Goal: Task Accomplishment & Management: Complete application form

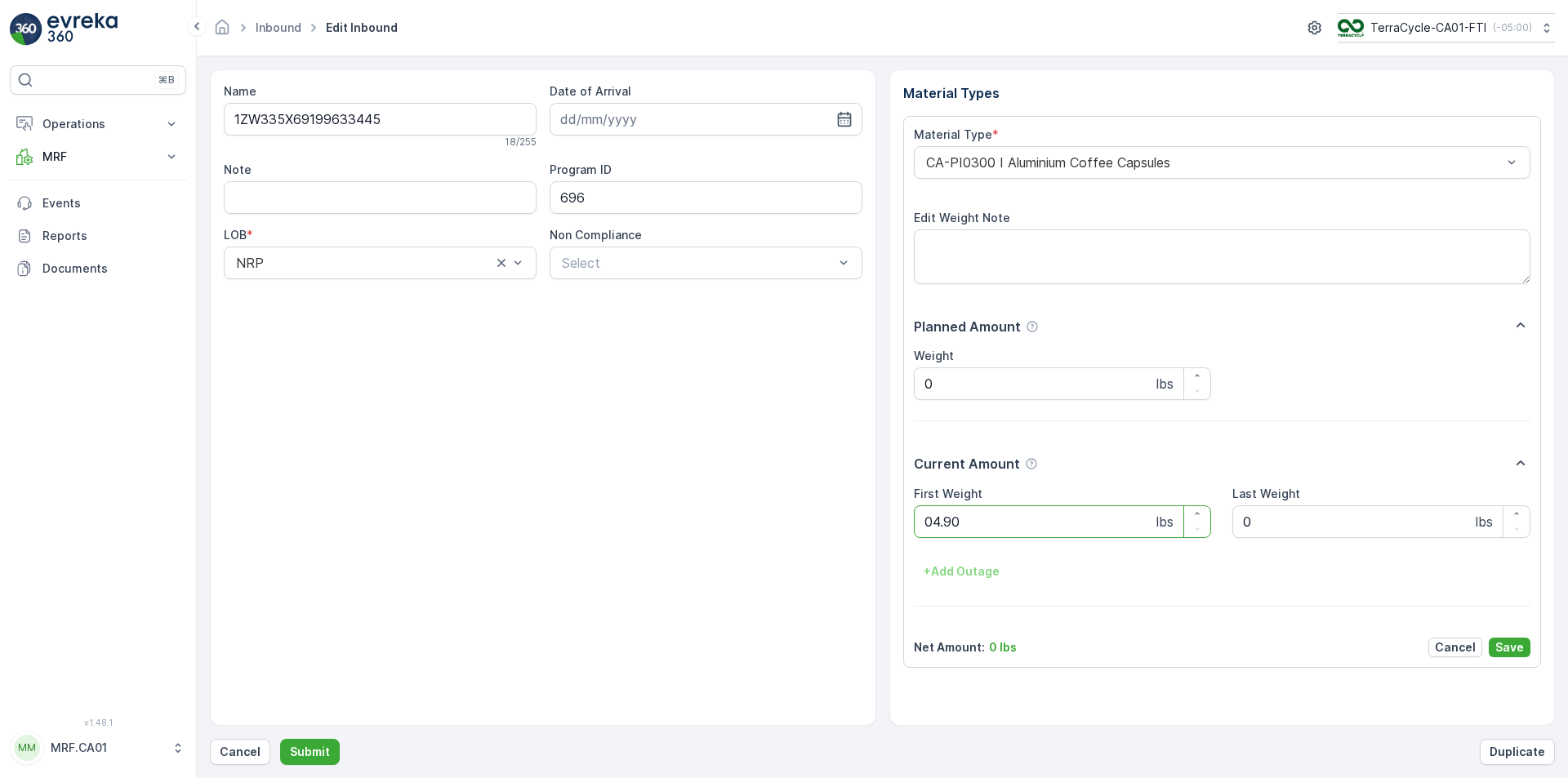
click at [280, 739] on button "Submit" at bounding box center [309, 752] width 59 height 26
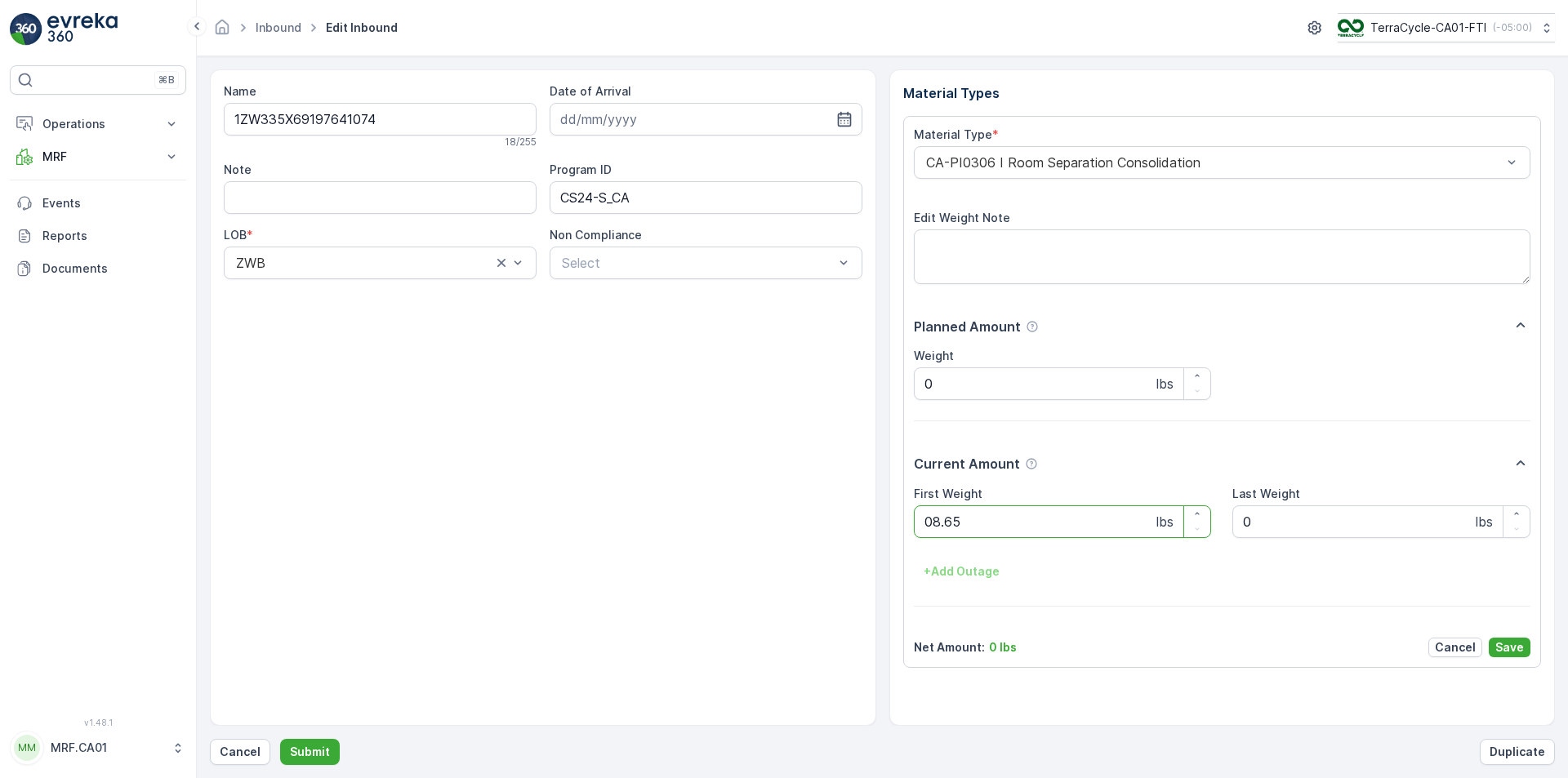
click at [280, 739] on button "Submit" at bounding box center [309, 752] width 59 height 26
click at [1046, 170] on div "CA-PI0306 I Room Separation Consolidation" at bounding box center [1223, 163] width 617 height 32
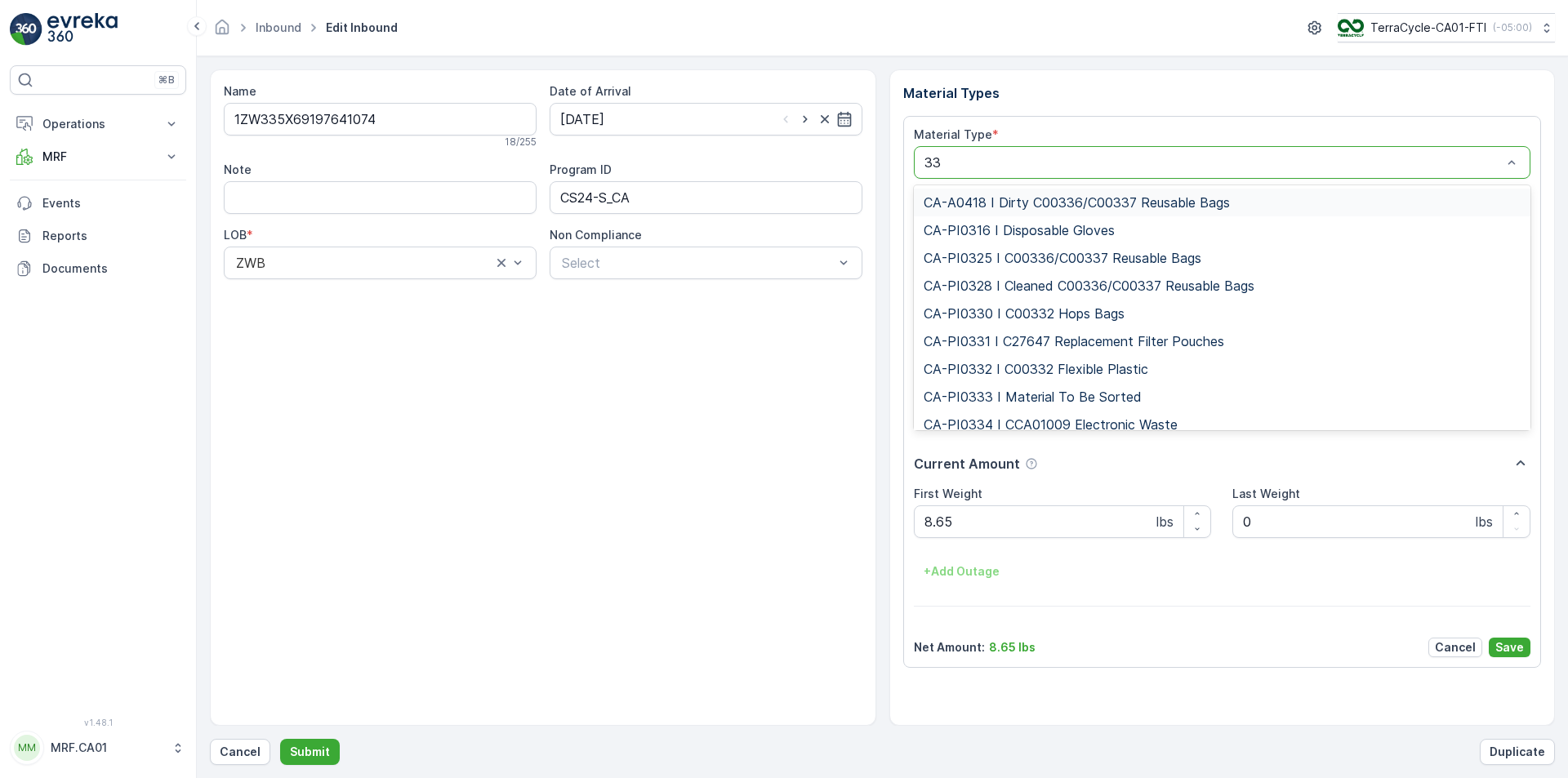
type input "333"
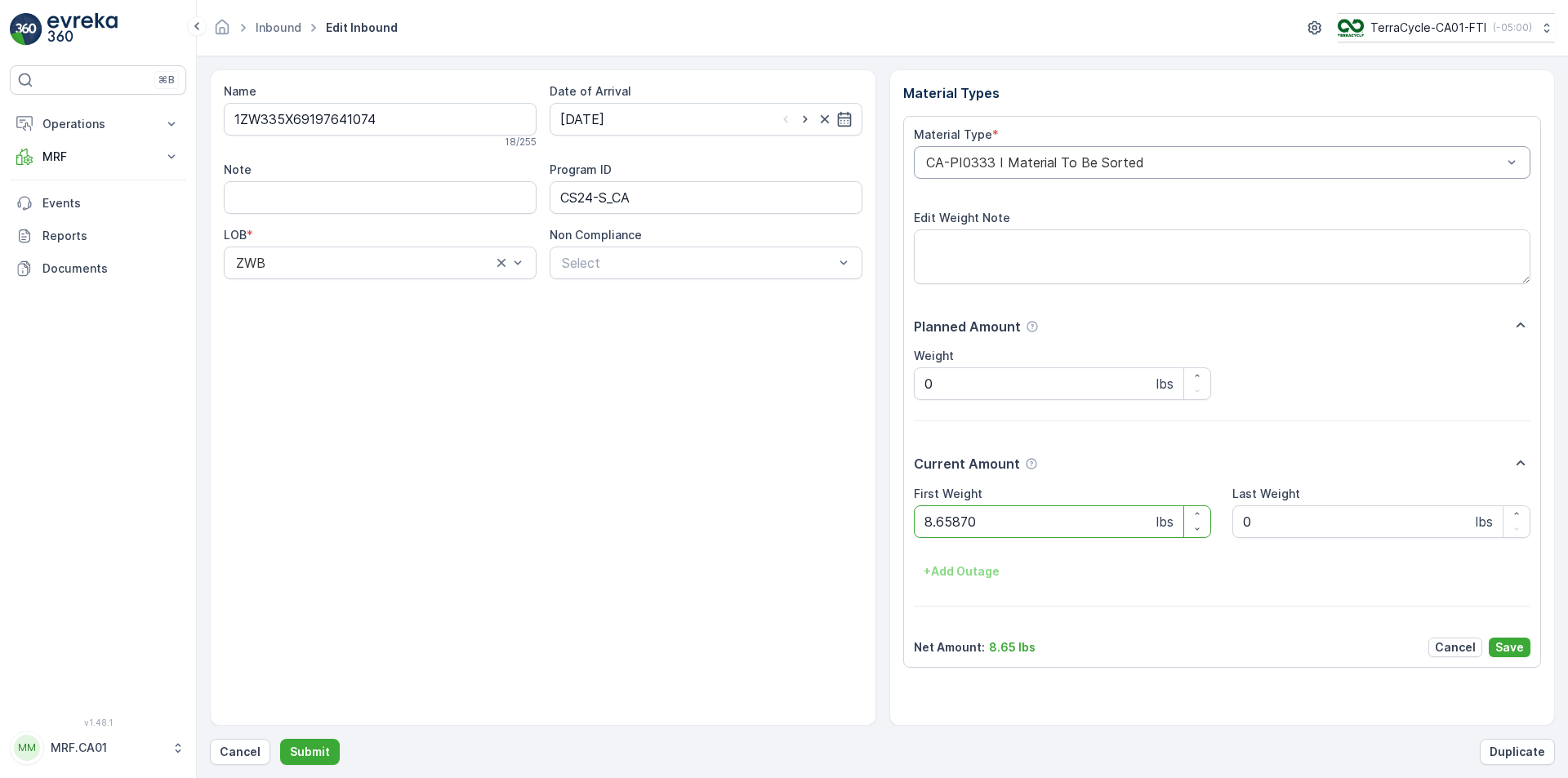
click at [280, 739] on button "Submit" at bounding box center [309, 752] width 59 height 26
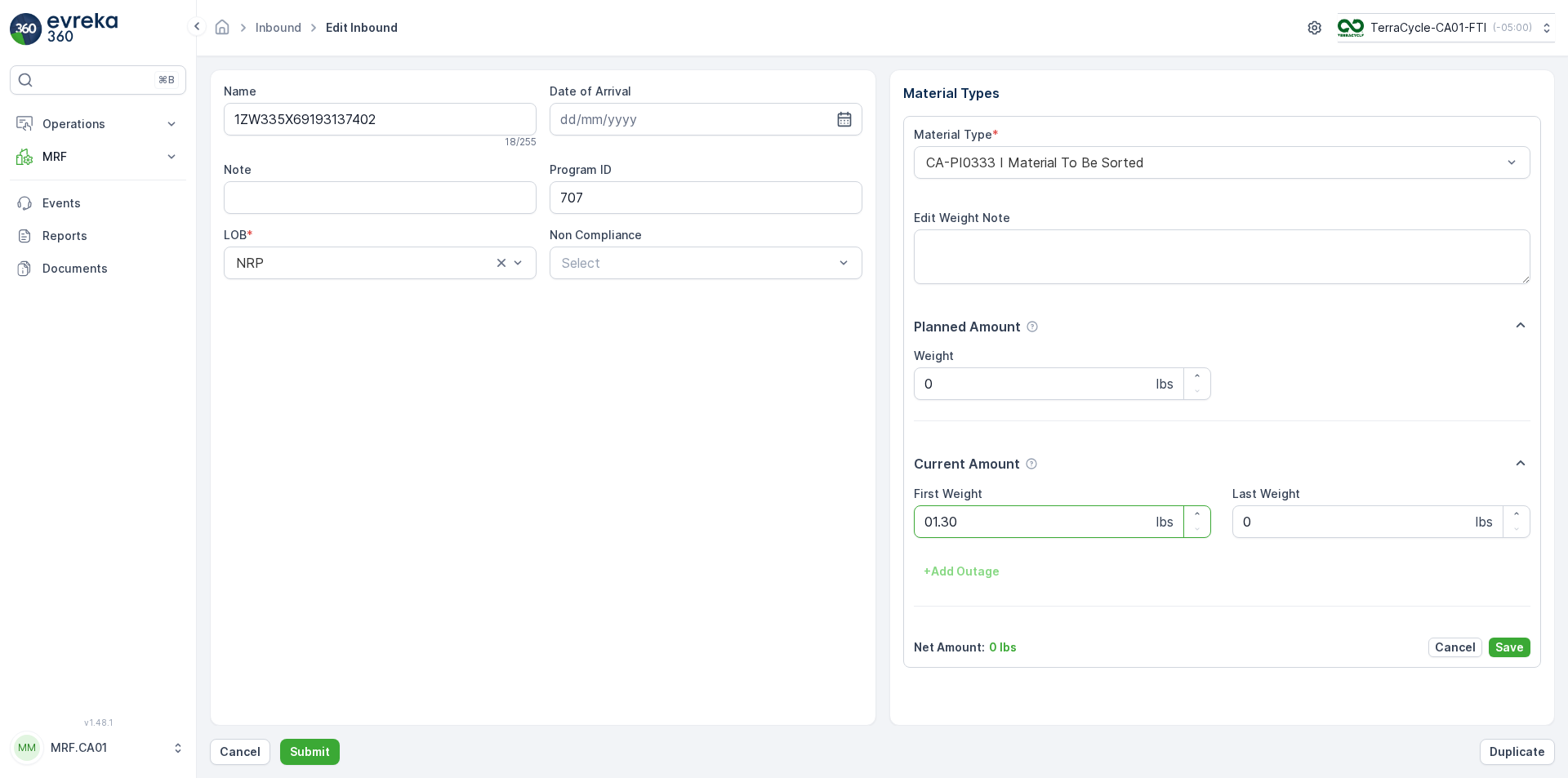
click at [280, 739] on button "Submit" at bounding box center [309, 752] width 59 height 26
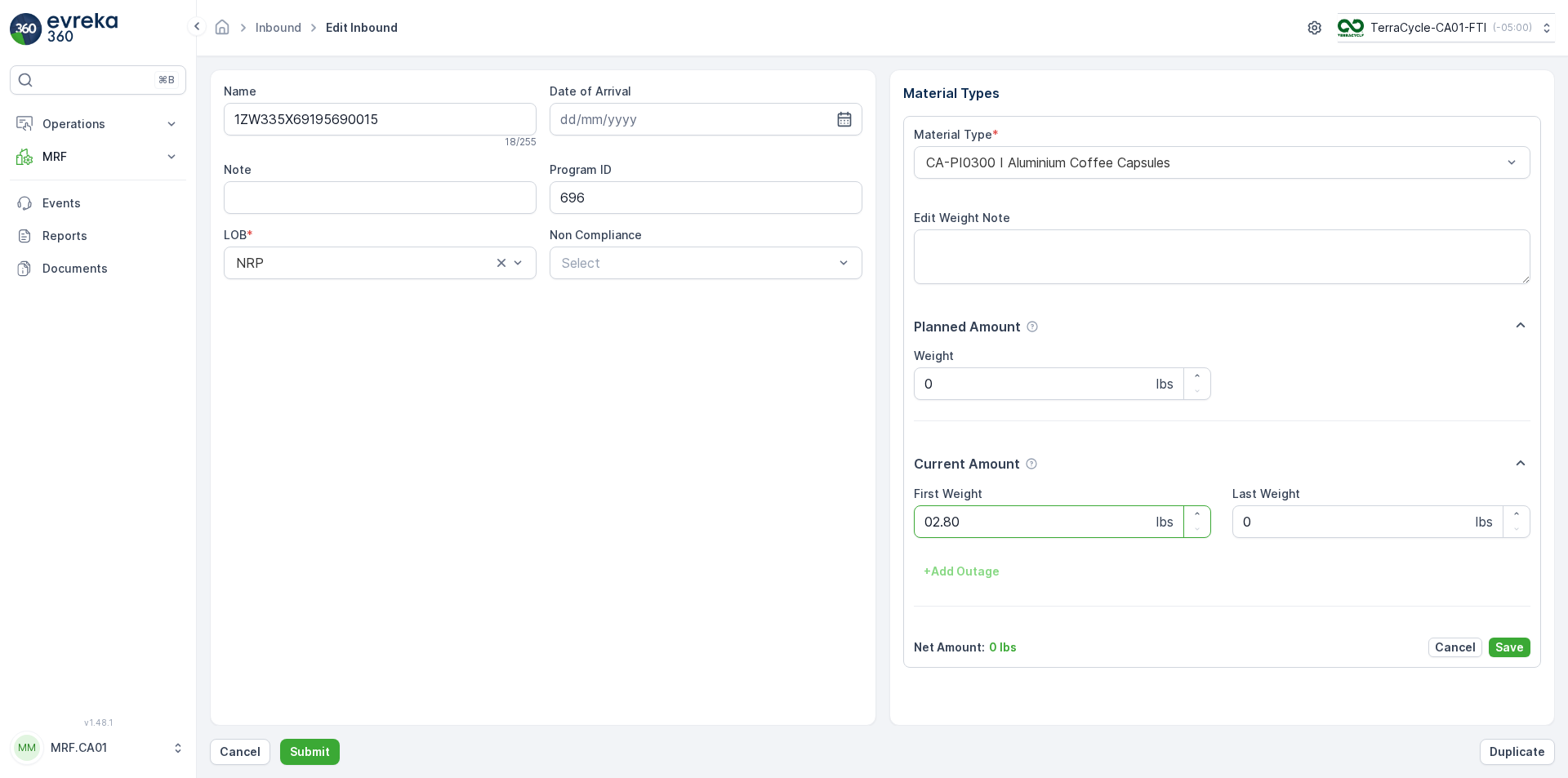
click at [280, 739] on button "Submit" at bounding box center [309, 752] width 59 height 26
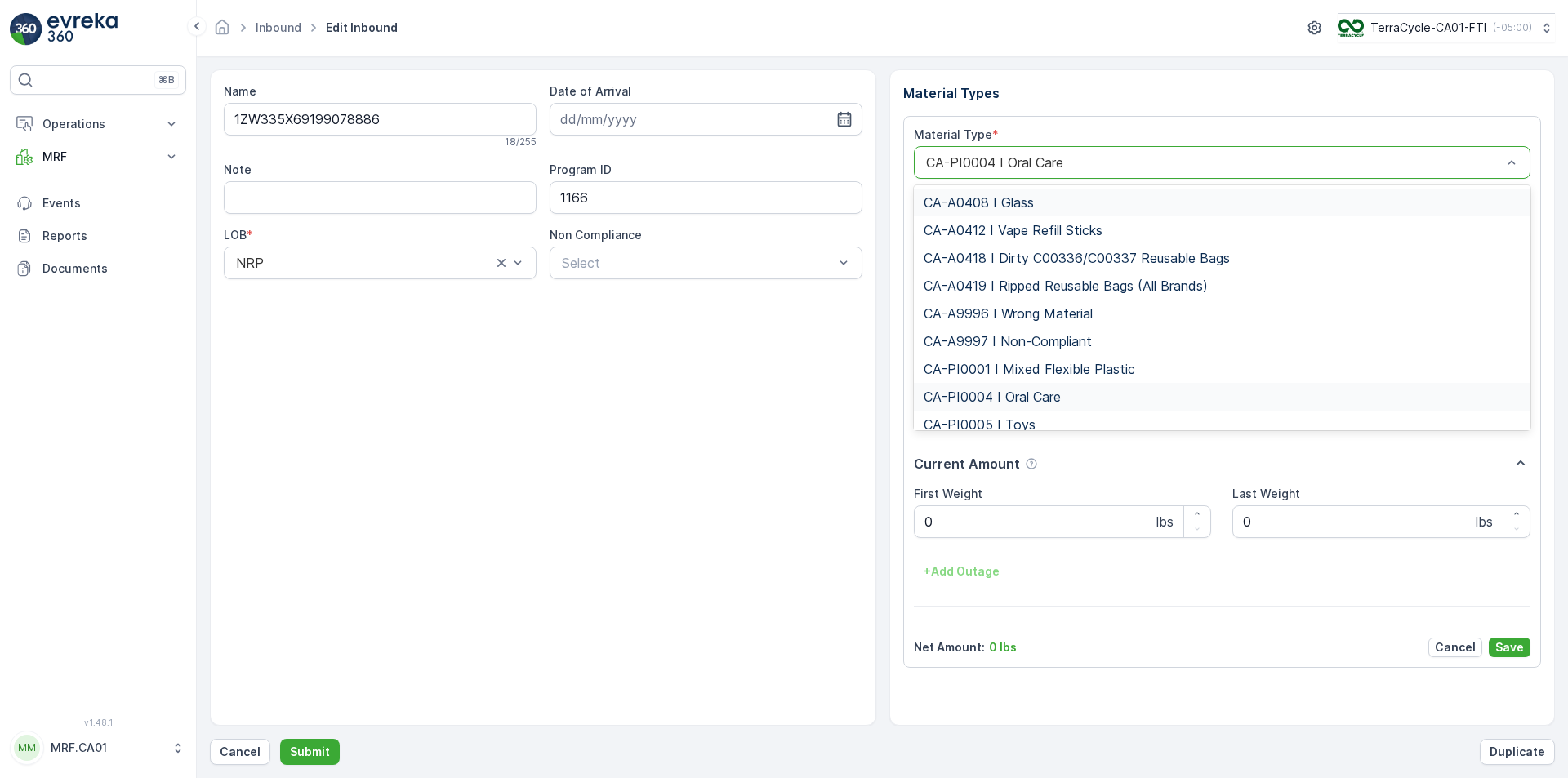
click at [1052, 168] on div at bounding box center [1214, 162] width 580 height 14
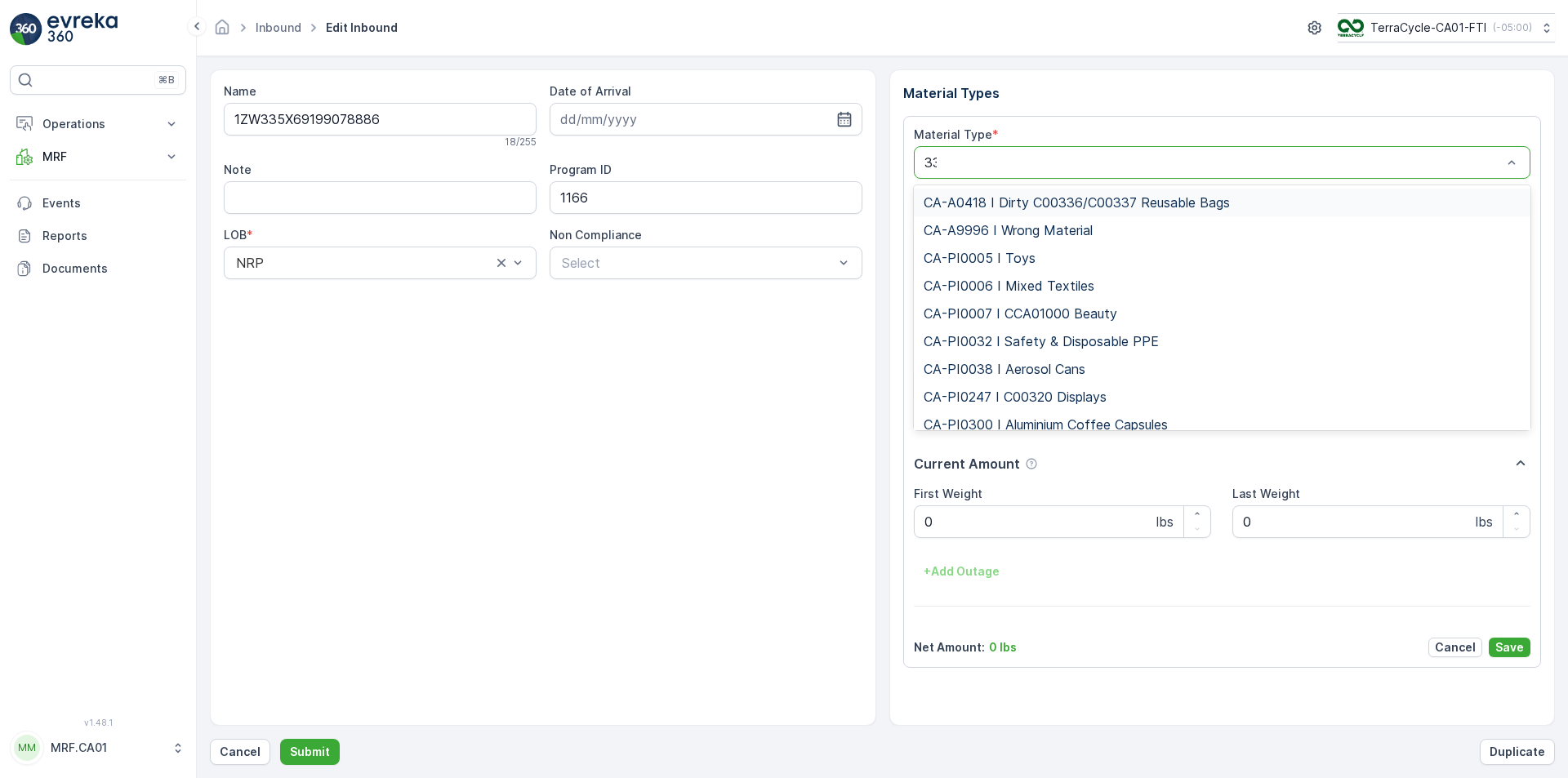
type input "333"
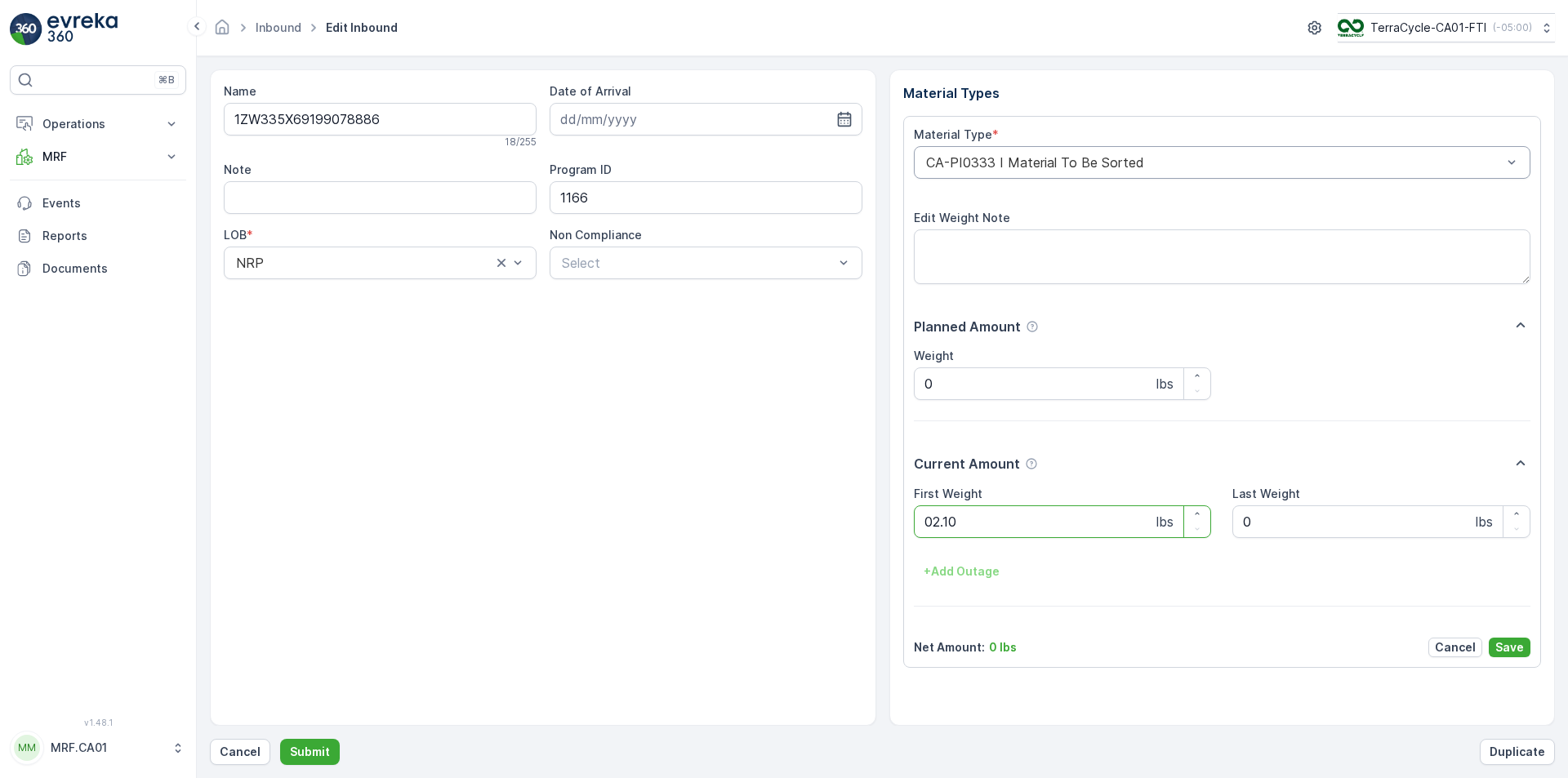
click at [280, 739] on button "Submit" at bounding box center [309, 752] width 59 height 26
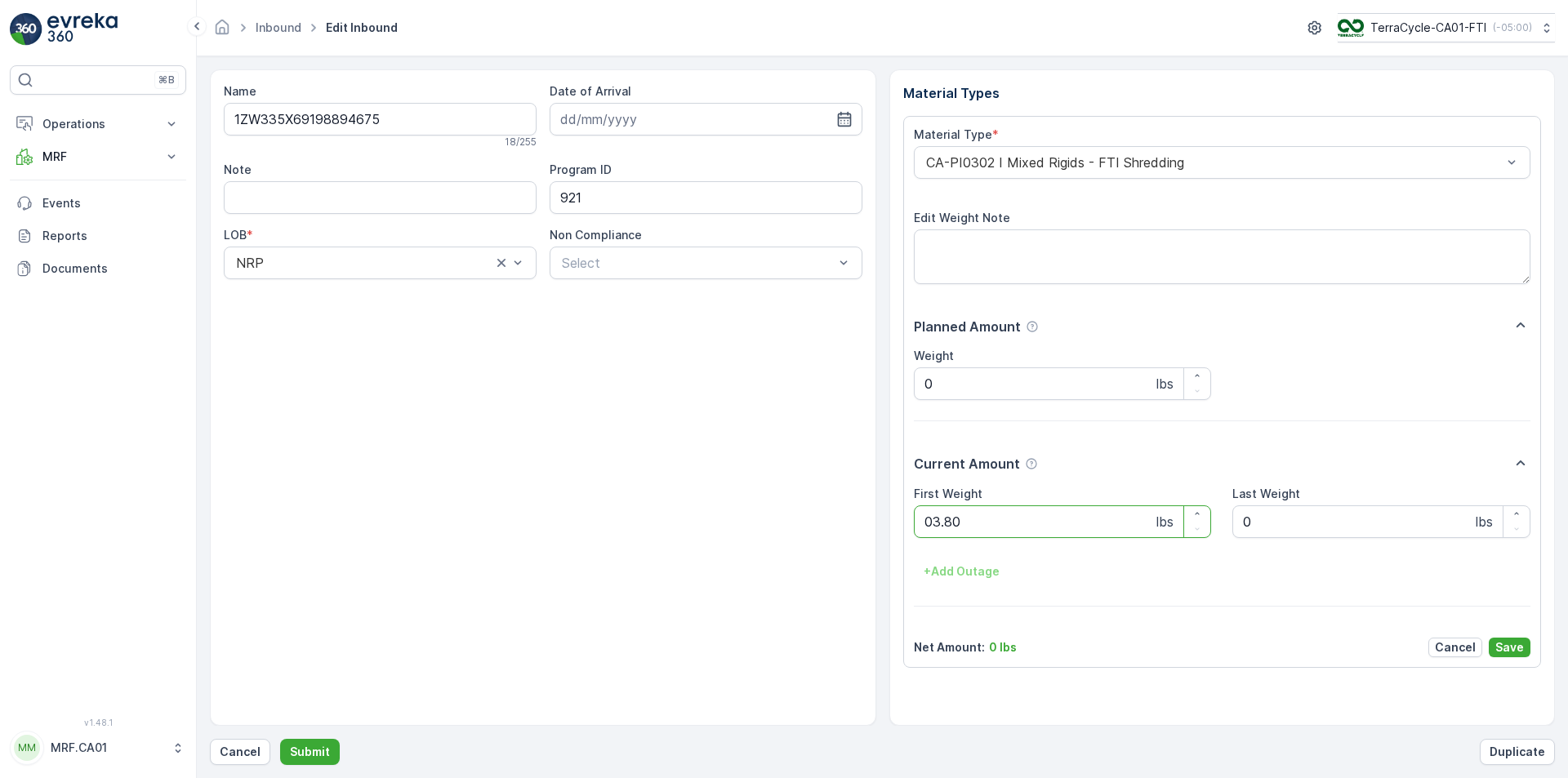
click at [280, 739] on button "Submit" at bounding box center [309, 752] width 59 height 26
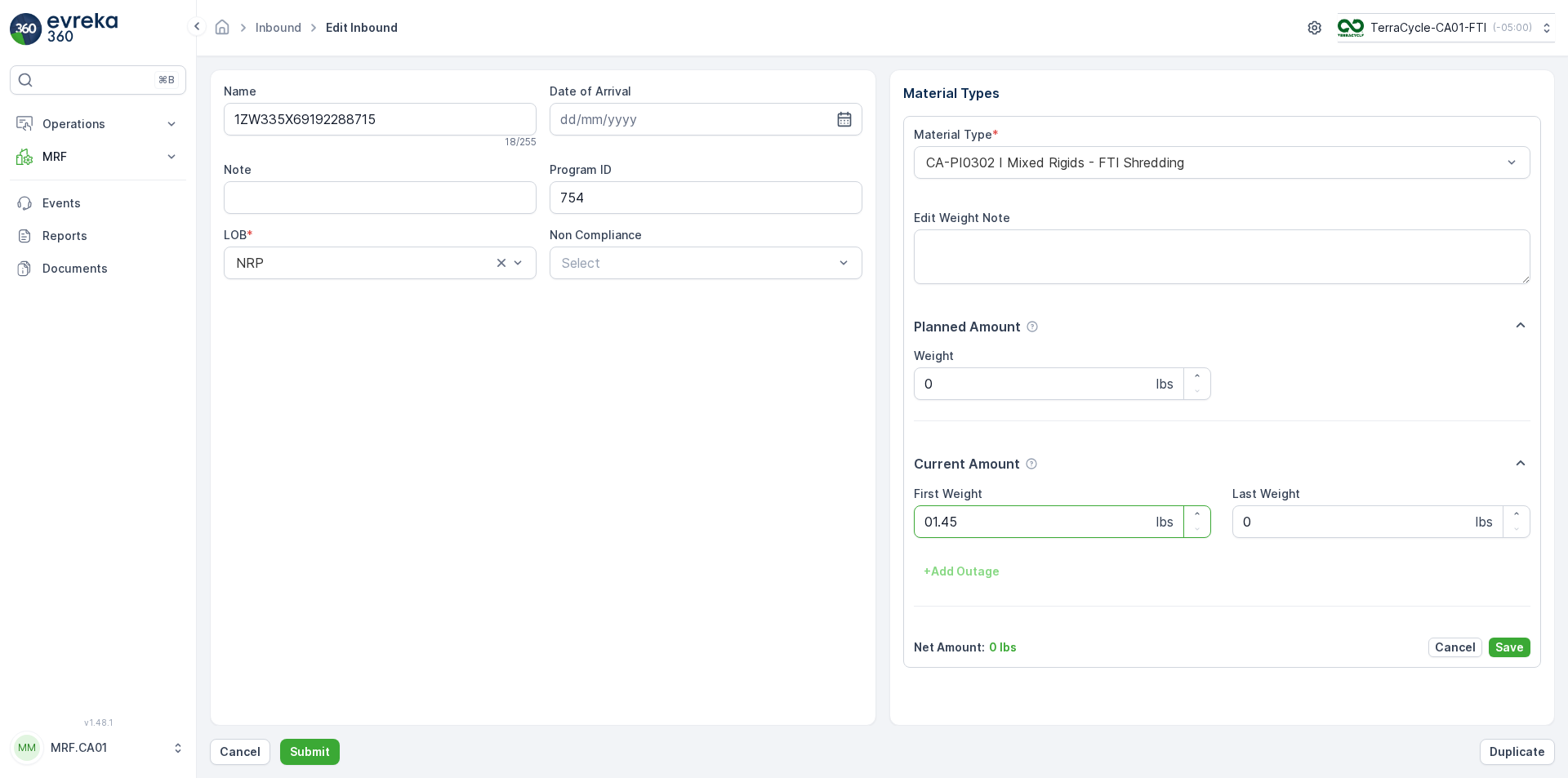
click at [280, 739] on button "Submit" at bounding box center [309, 752] width 59 height 26
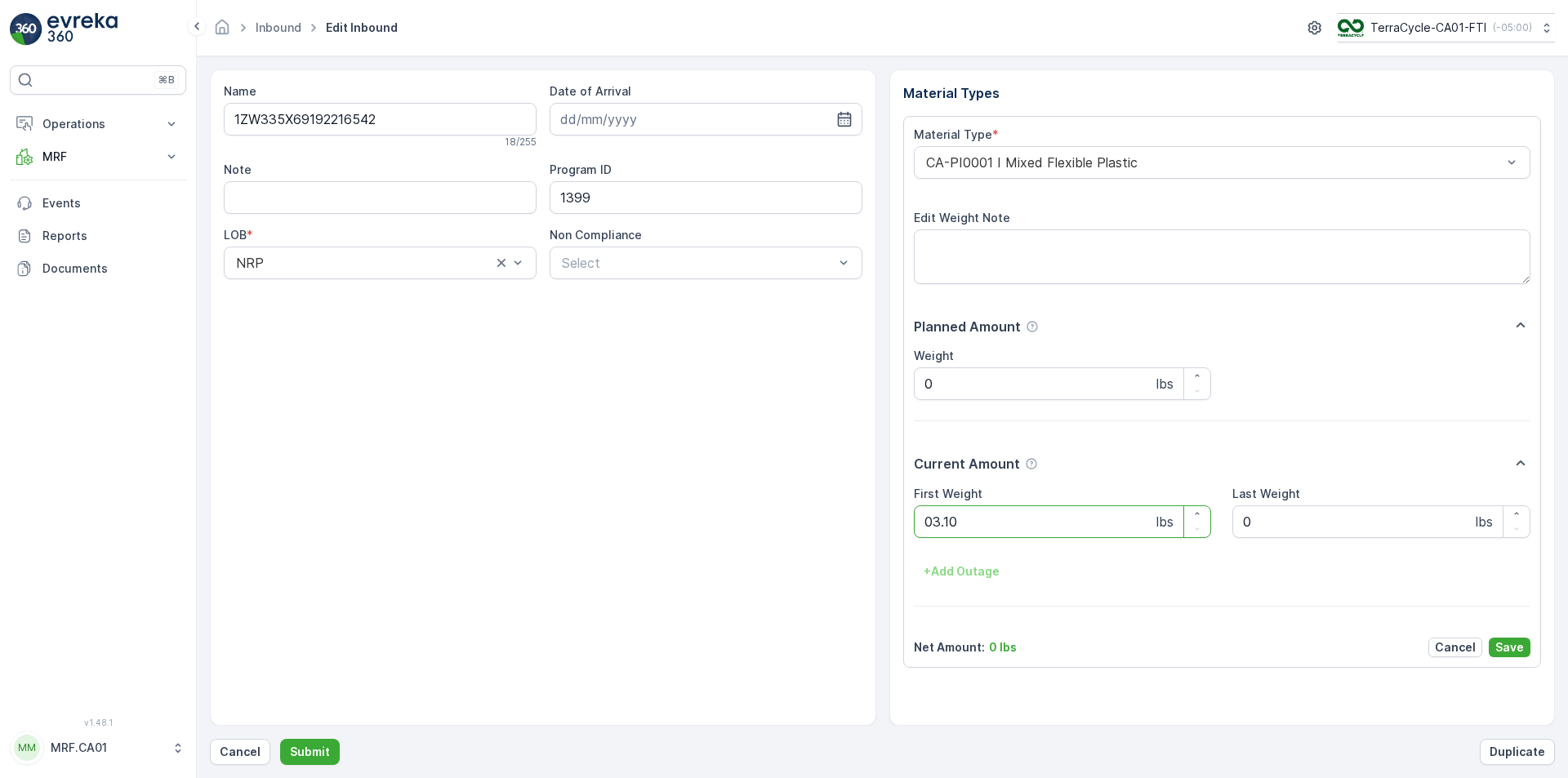
click at [280, 739] on button "Submit" at bounding box center [309, 752] width 59 height 26
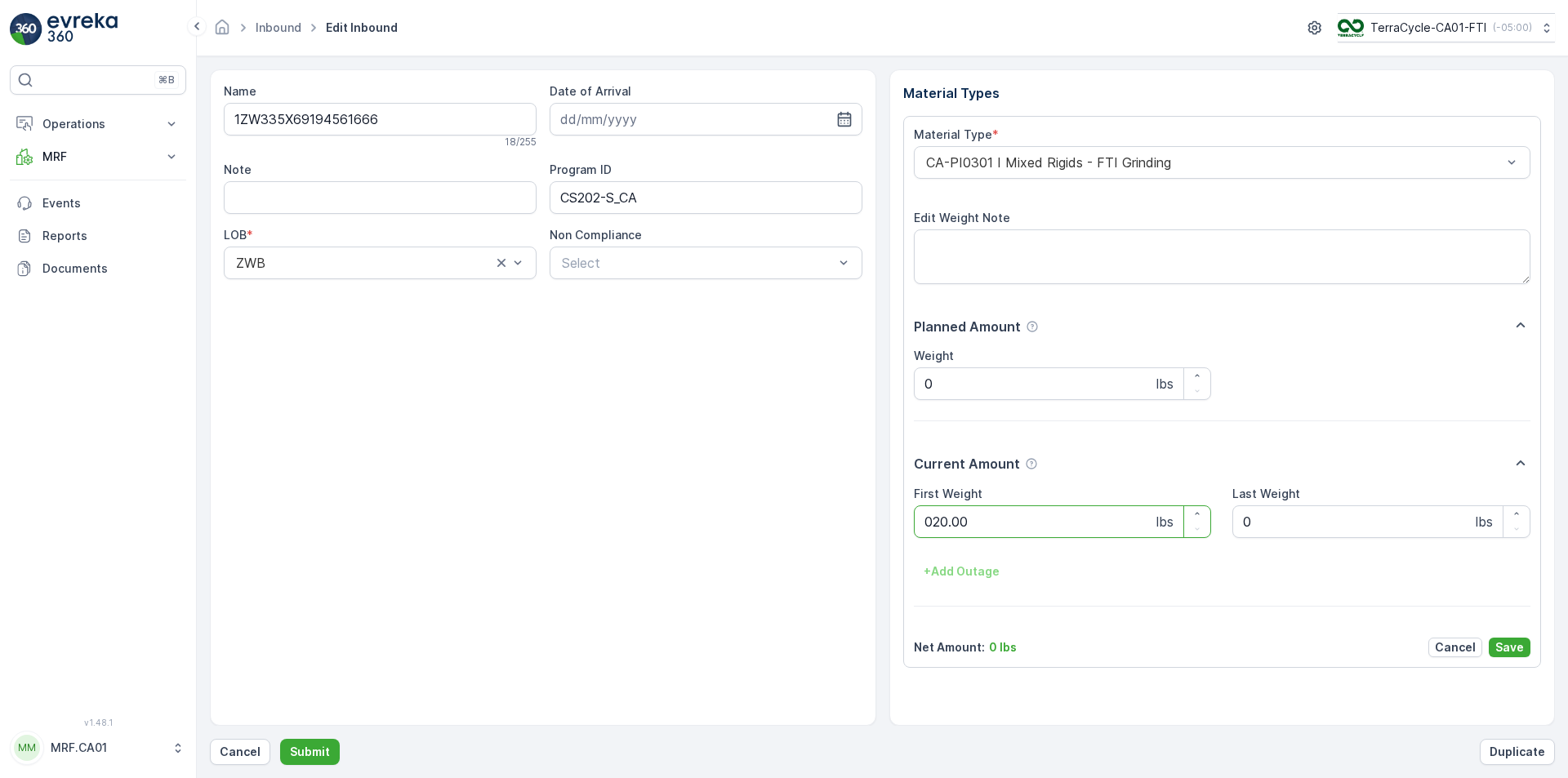
click at [280, 739] on button "Submit" at bounding box center [309, 752] width 59 height 26
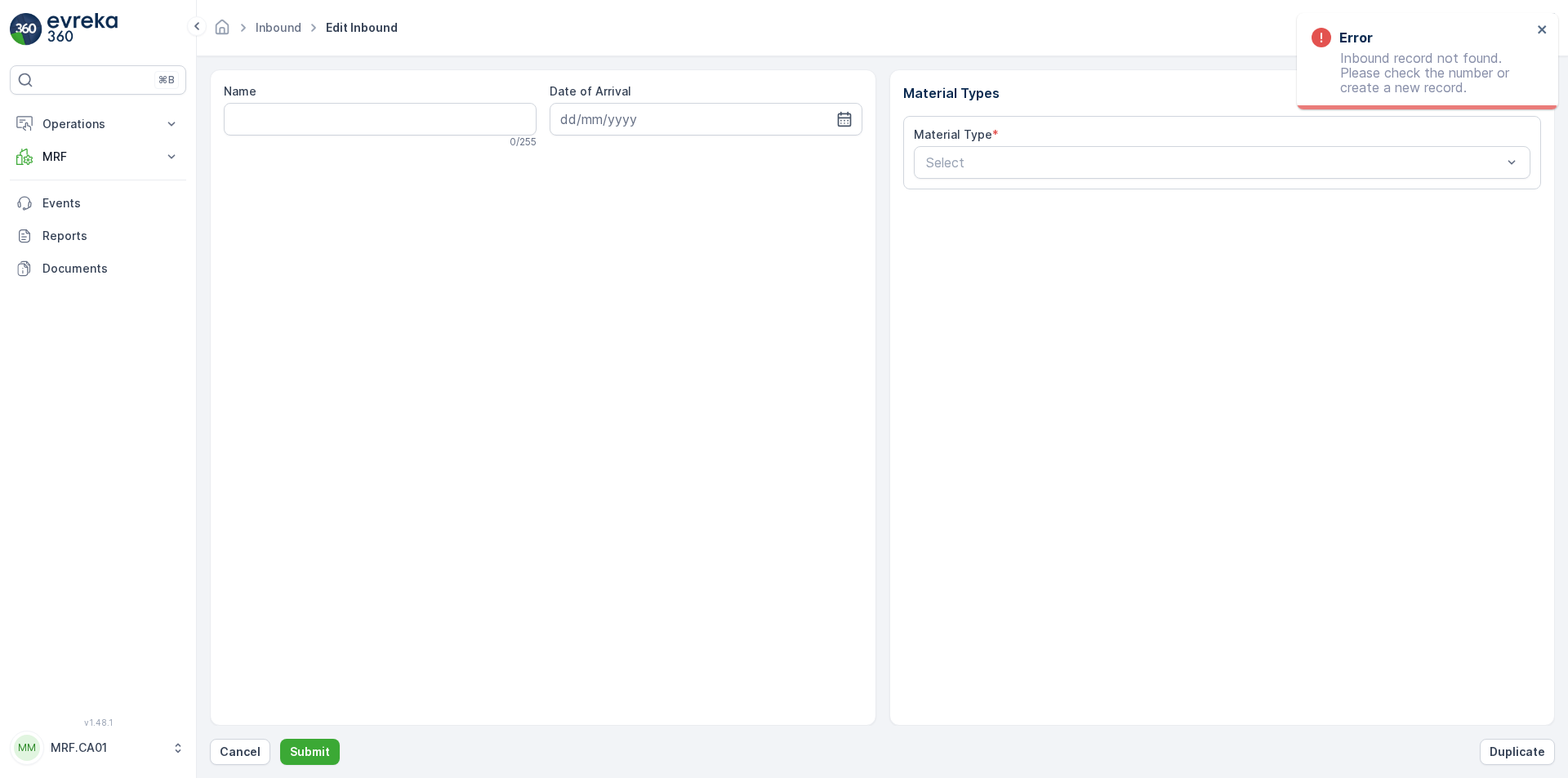
drag, startPoint x: 244, startPoint y: 749, endPoint x: 132, endPoint y: 645, distance: 152.8
click at [242, 747] on p "Cancel" at bounding box center [239, 752] width 40 height 16
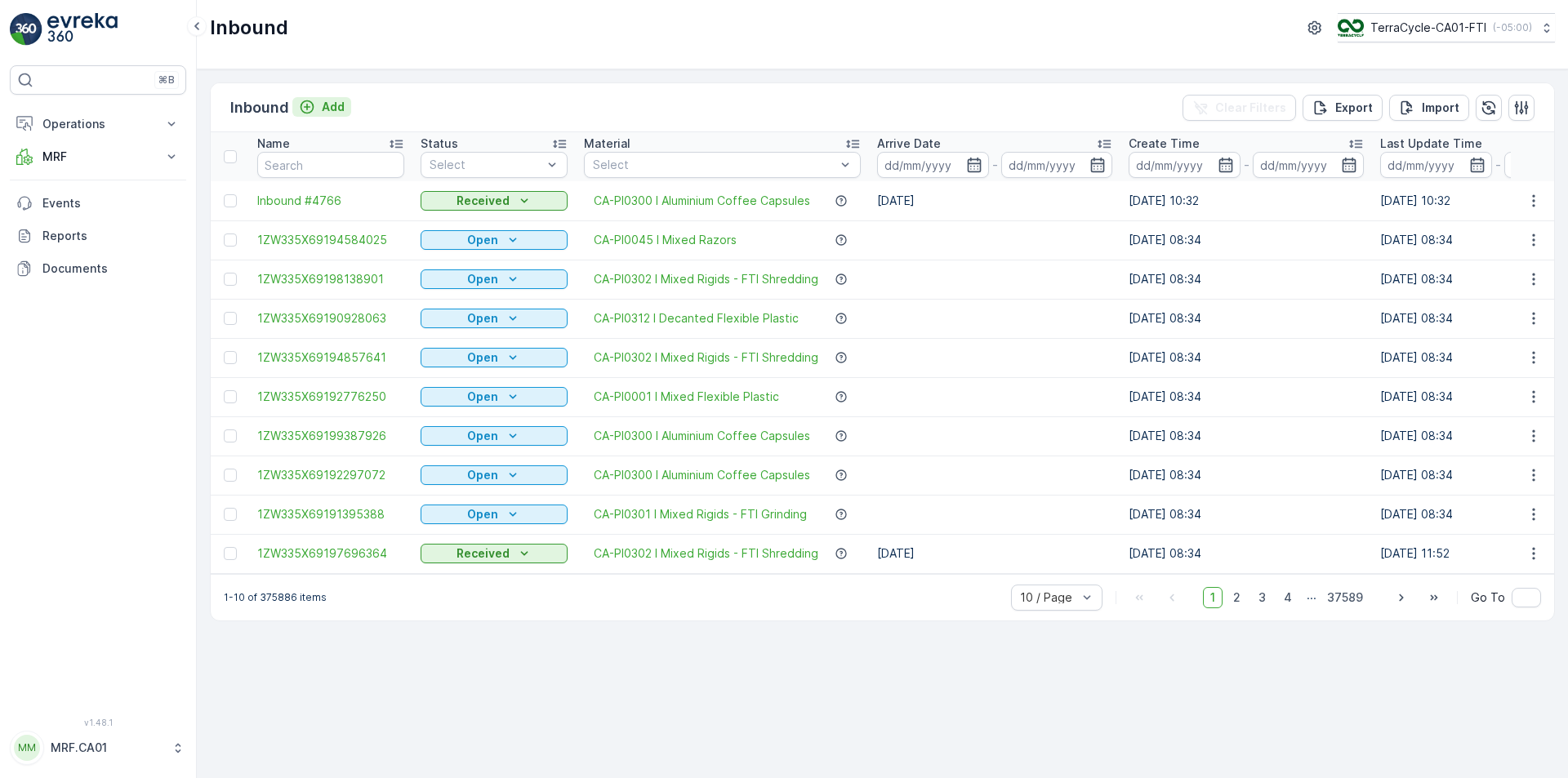
click at [327, 107] on p "Add" at bounding box center [333, 107] width 22 height 16
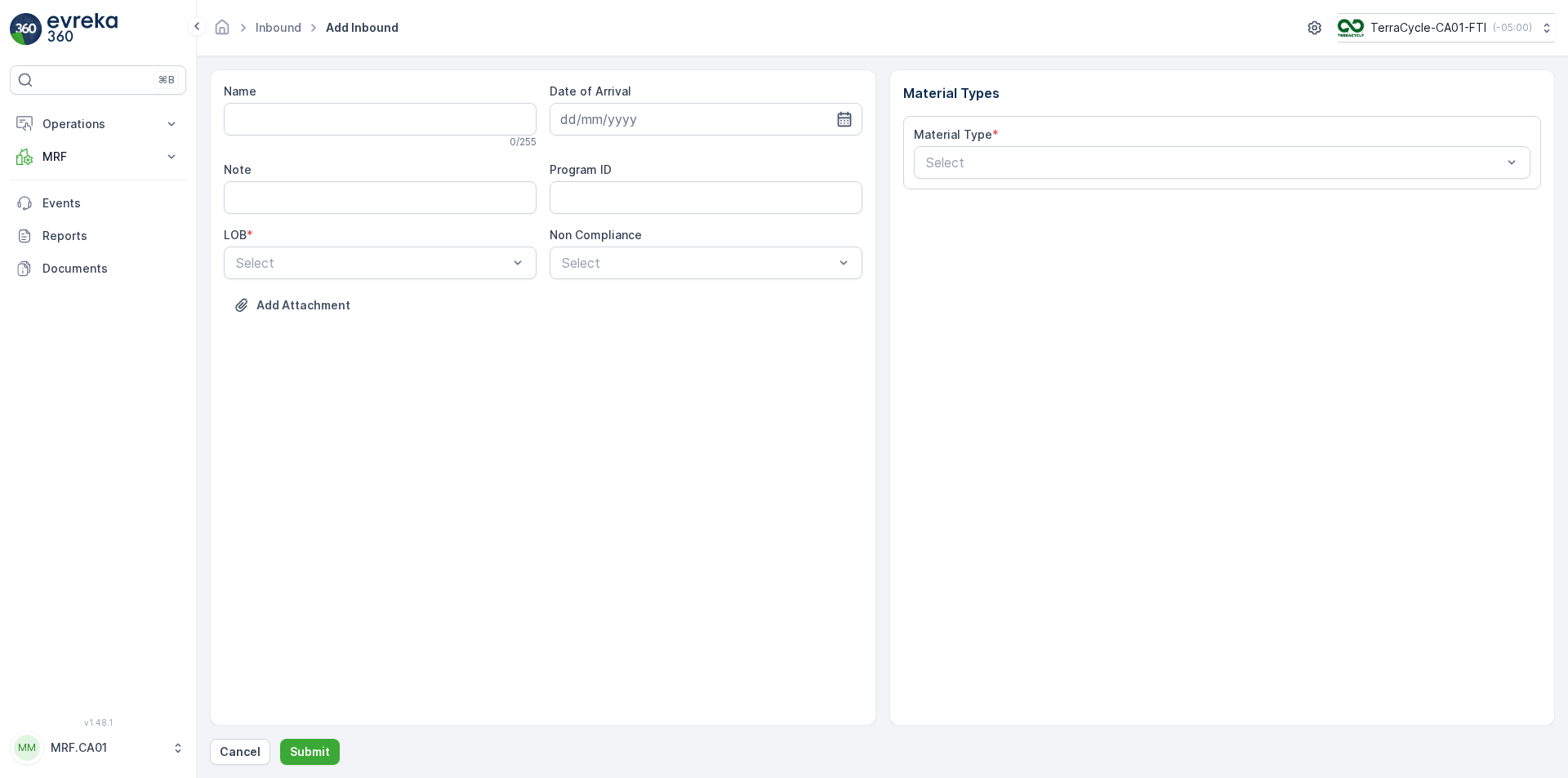
click at [847, 120] on icon "button" at bounding box center [845, 119] width 16 height 16
click at [695, 283] on div "14" at bounding box center [694, 288] width 26 height 26
type input "[DATE]"
click at [469, 261] on div at bounding box center [372, 263] width 275 height 14
click at [431, 328] on div "ZWB" at bounding box center [381, 331] width 293 height 14
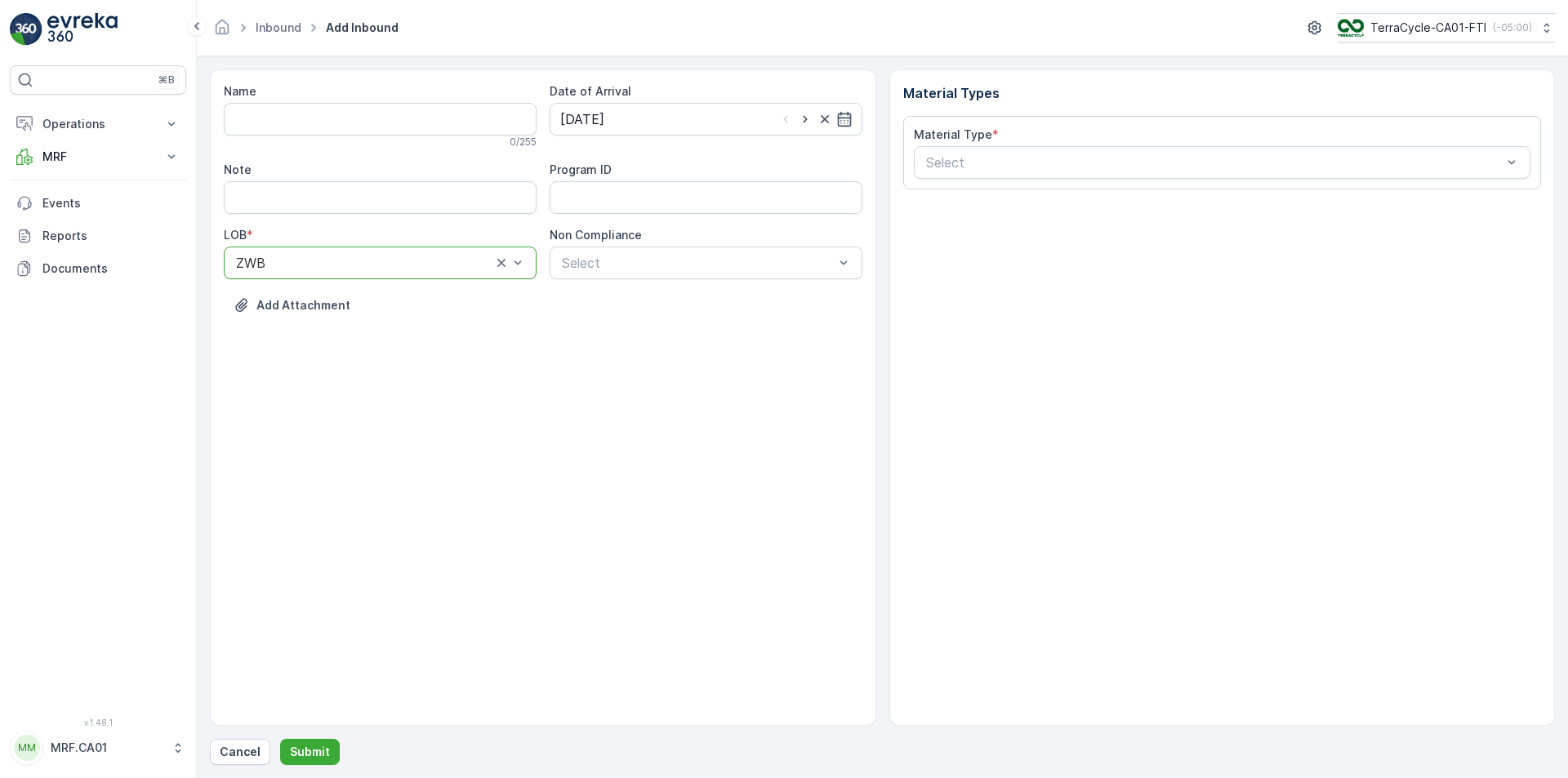
click at [628, 279] on div "Name 0 / 255 Date of Arrival [DATE] Note Program ID LOB * option ZWB, selected.…" at bounding box center [543, 210] width 639 height 255
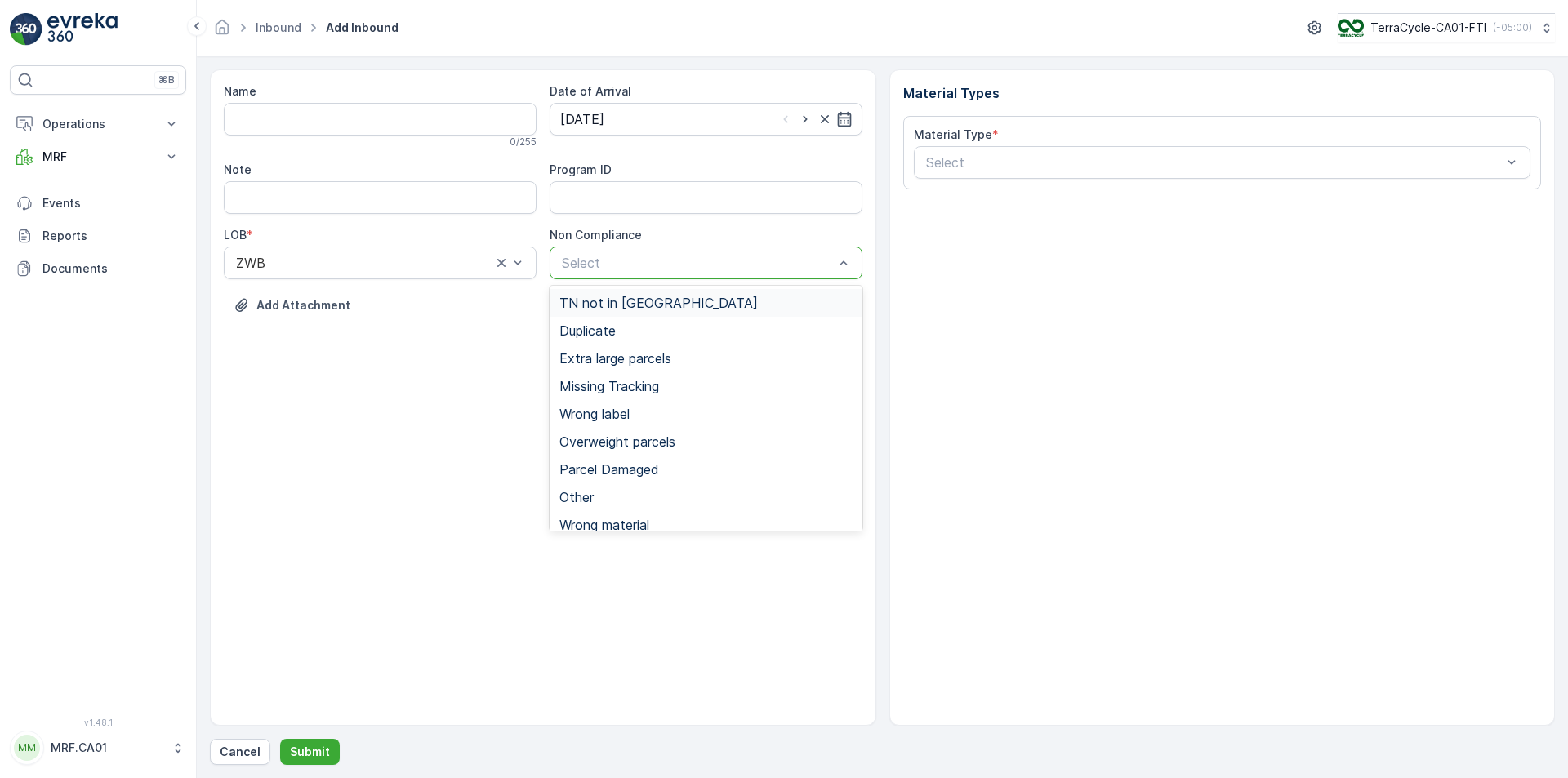
click at [626, 264] on div at bounding box center [698, 263] width 275 height 14
click at [636, 302] on span "TN not in [GEOGRAPHIC_DATA]" at bounding box center [659, 303] width 199 height 14
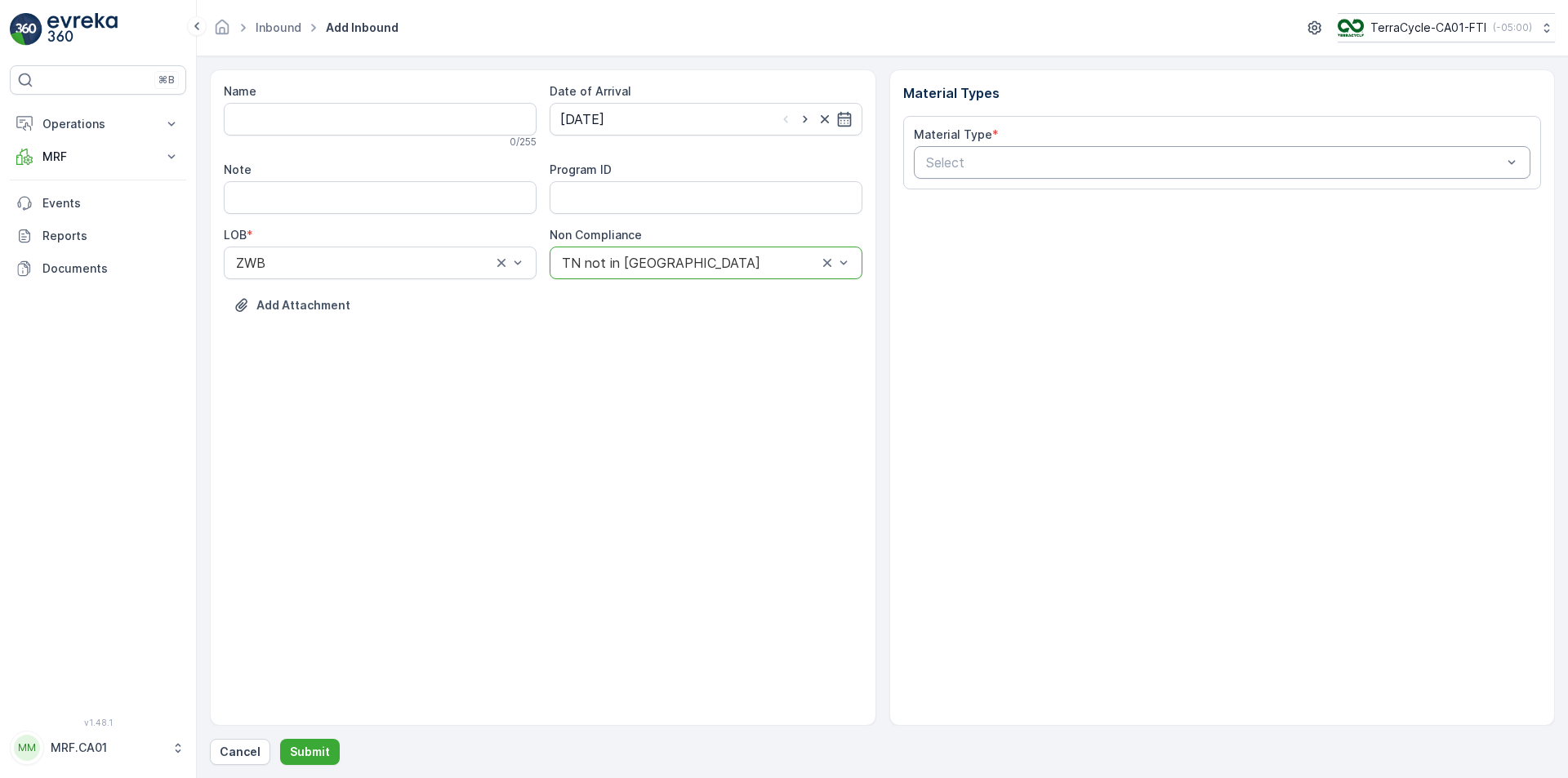
click at [958, 173] on div "Select" at bounding box center [1223, 163] width 617 height 32
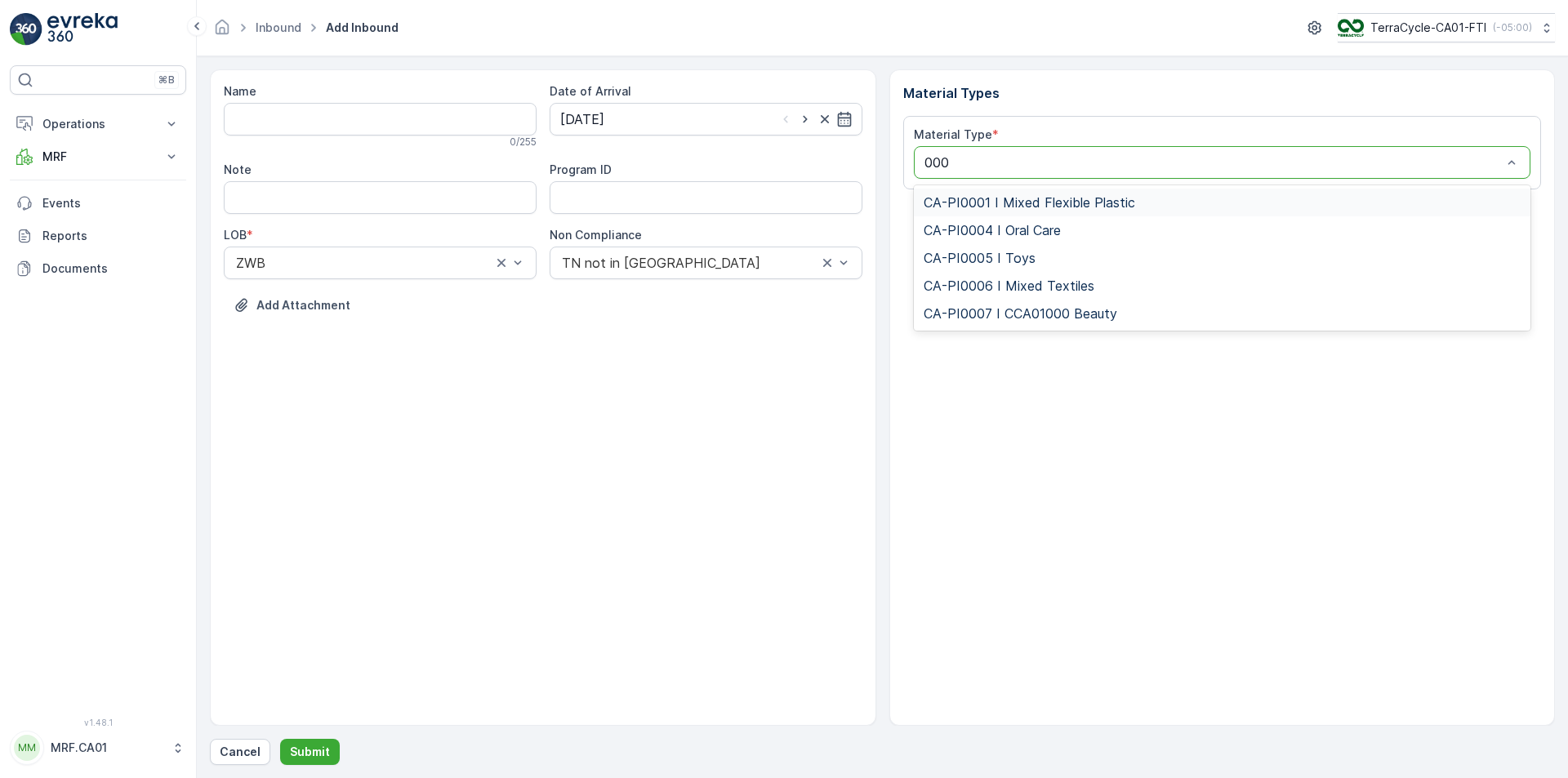
type input "0001"
click at [981, 213] on div "CA-PI0001 I Mixed Flexible Plastic" at bounding box center [1223, 202] width 617 height 28
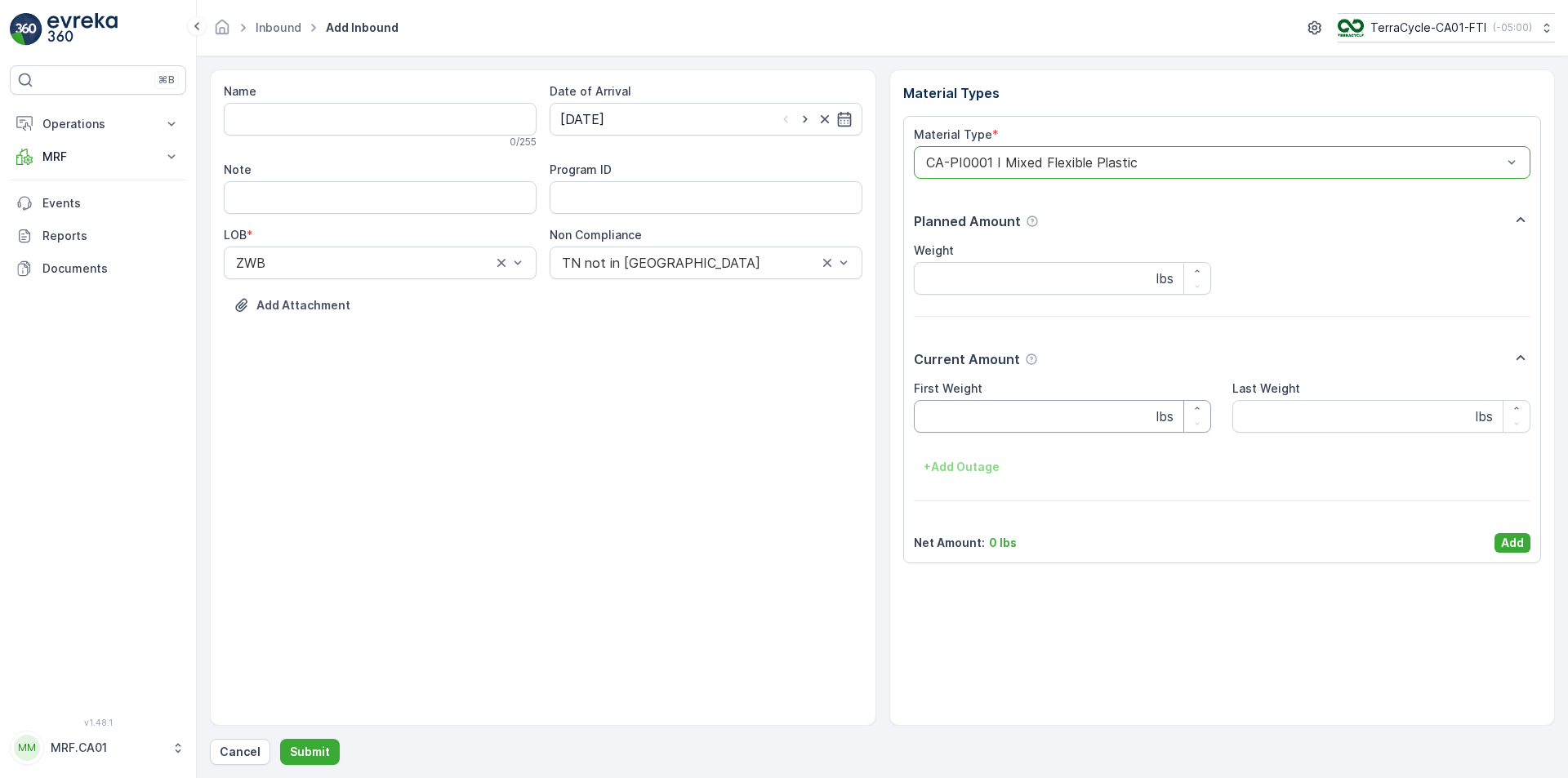
click at [1058, 425] on Weight "First Weight" at bounding box center [1062, 416] width 298 height 32
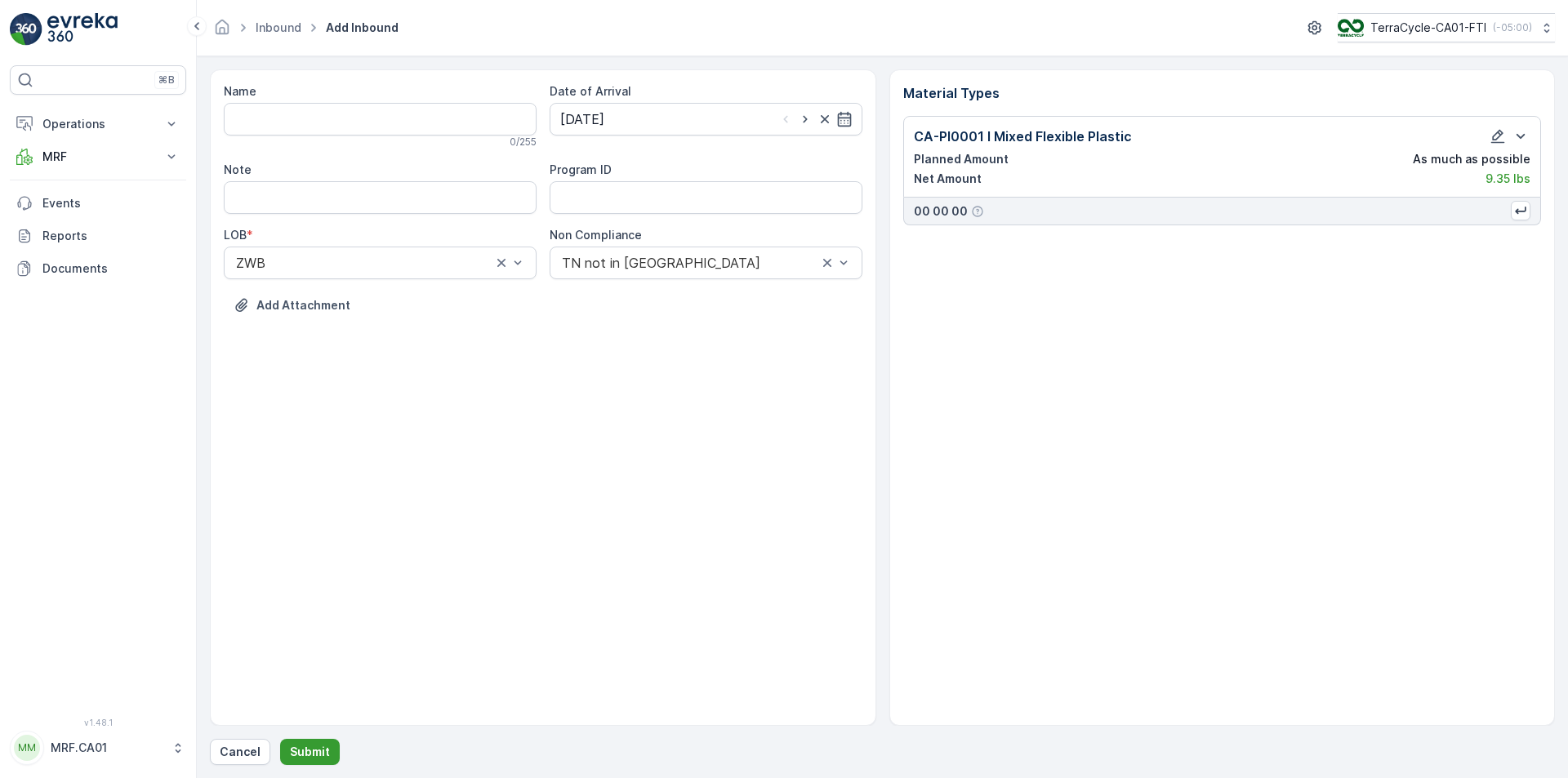
click at [313, 756] on p "Submit" at bounding box center [309, 752] width 40 height 16
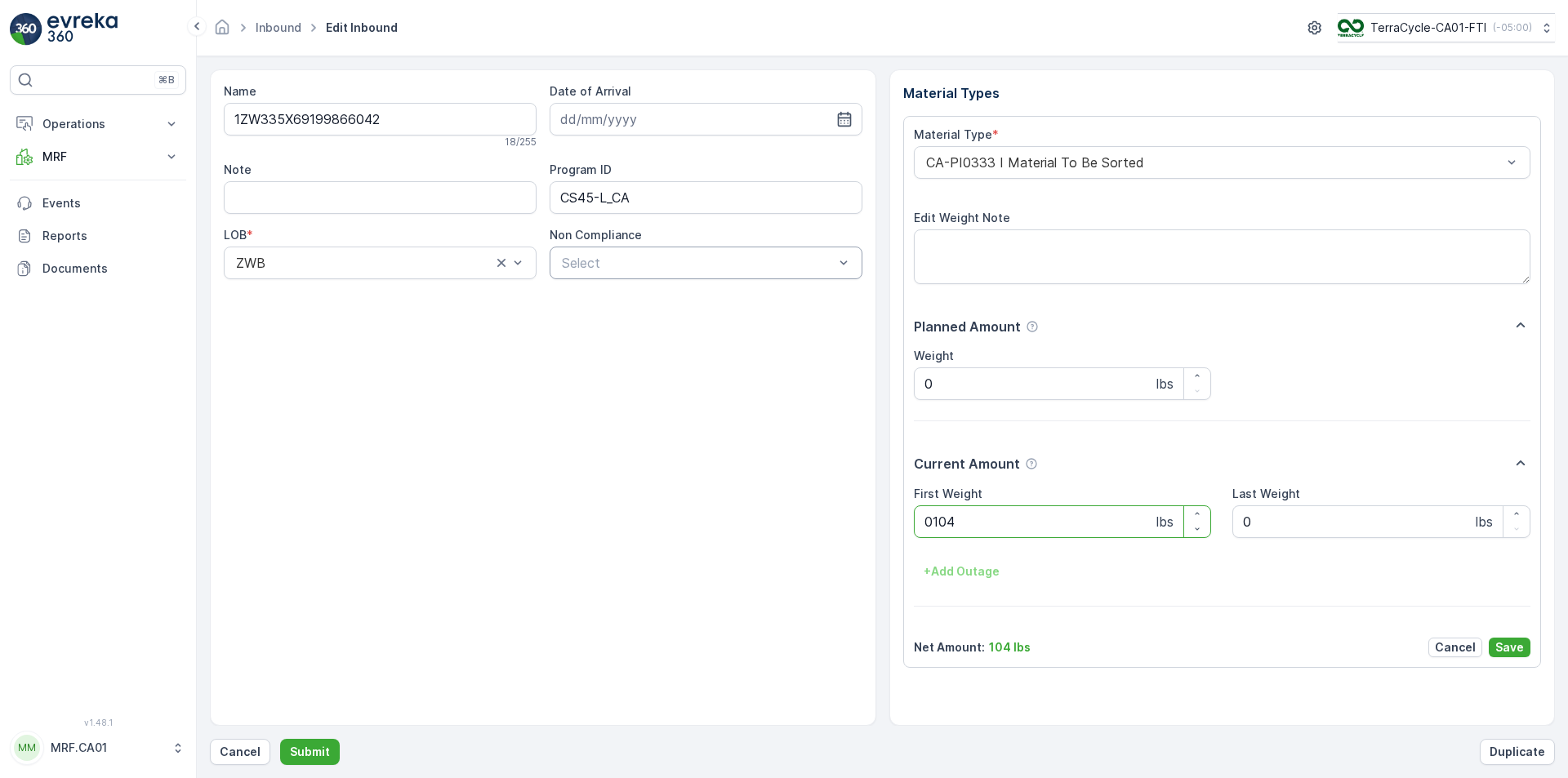
type Weight "0104"
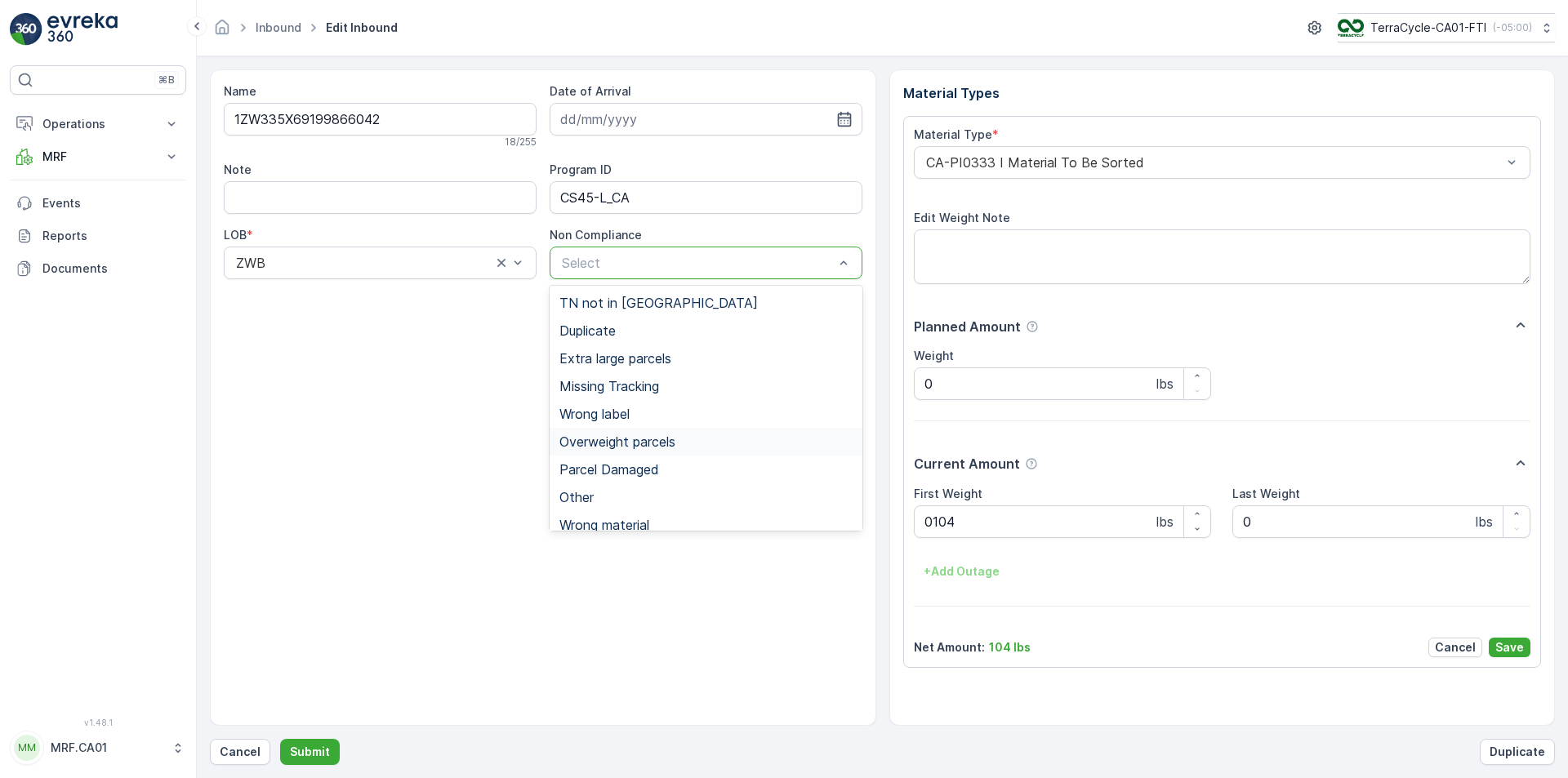
click at [642, 449] on span "Overweight parcels" at bounding box center [617, 442] width 116 height 14
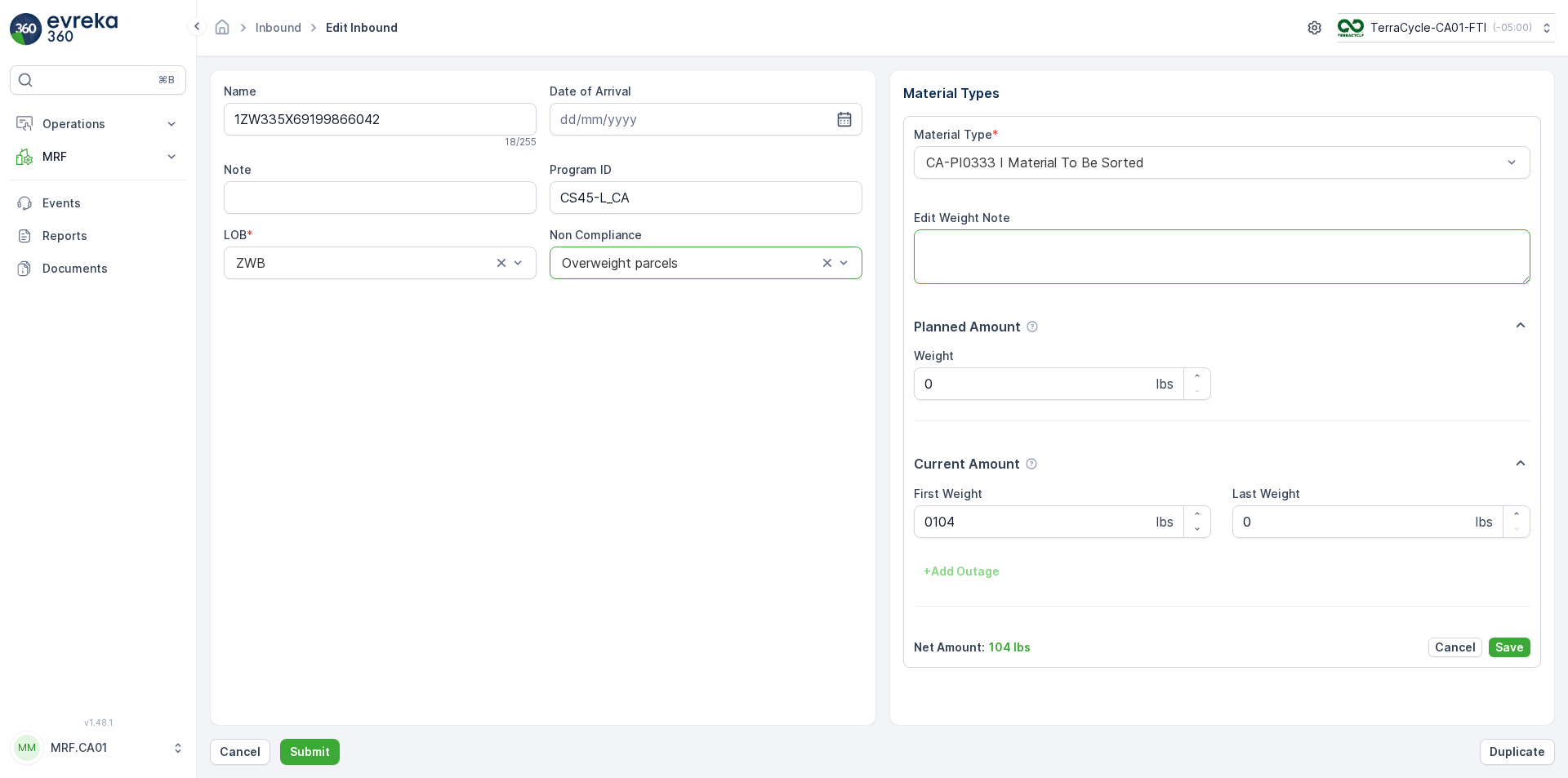
click at [968, 248] on textarea "Edit Weight Note" at bounding box center [1223, 256] width 617 height 54
type textarea "GLOVES"
click at [1524, 638] on button "Save" at bounding box center [1510, 648] width 41 height 20
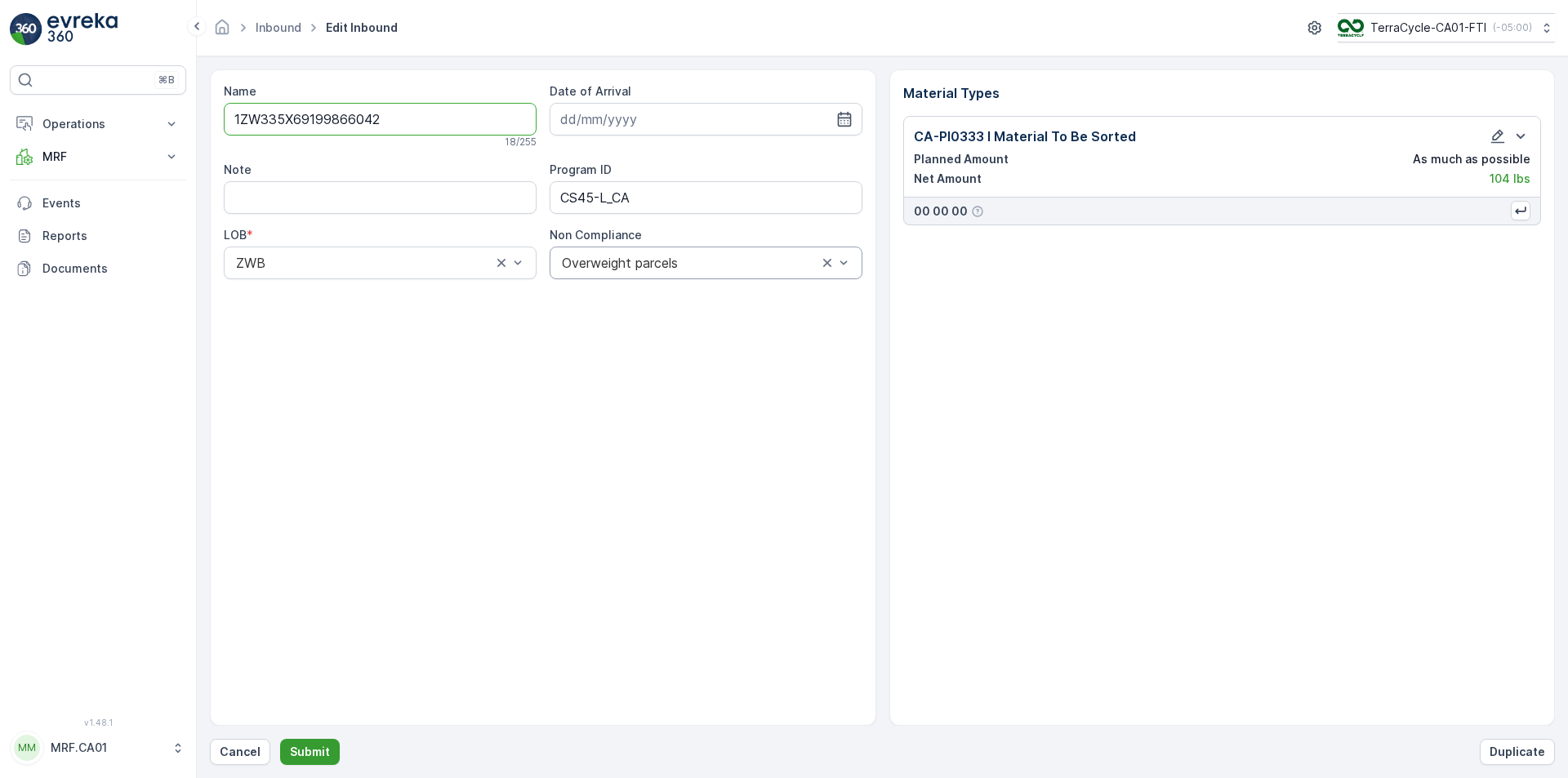
click at [306, 749] on p "Submit" at bounding box center [309, 752] width 40 height 16
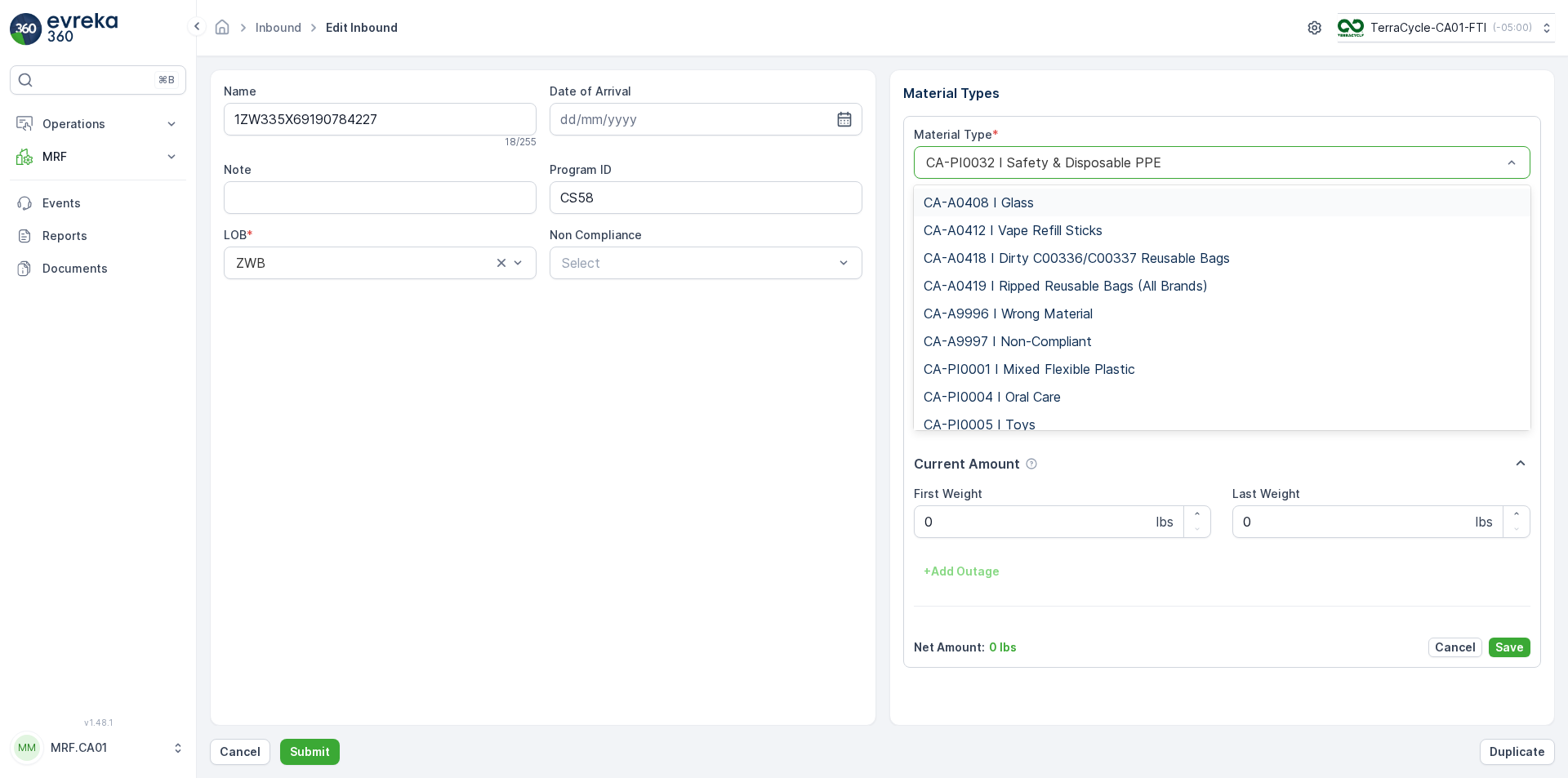
click at [1141, 155] on div at bounding box center [1214, 162] width 580 height 14
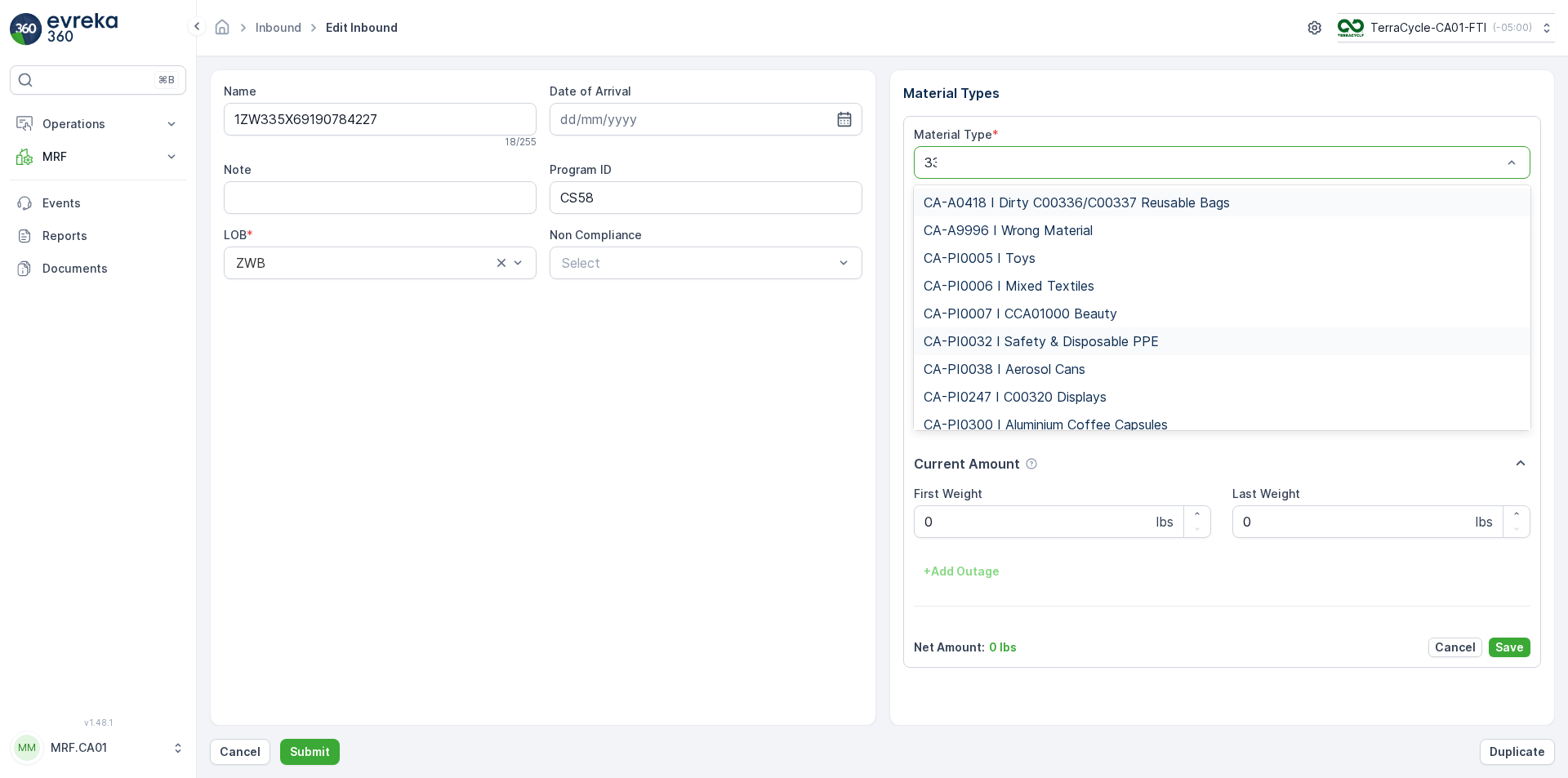
type input "333"
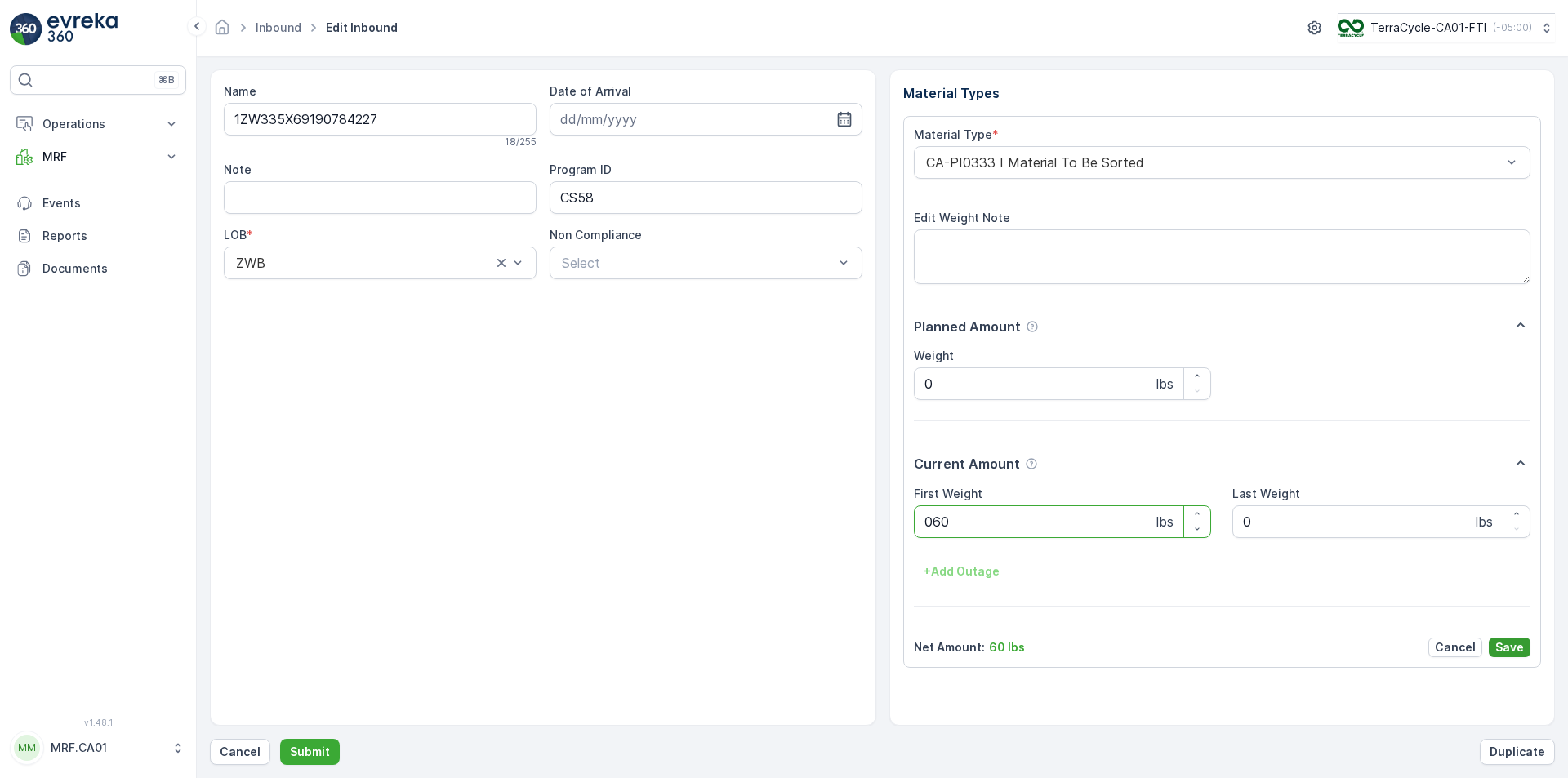
type Weight "060"
click at [1510, 638] on button "Save" at bounding box center [1510, 648] width 41 height 20
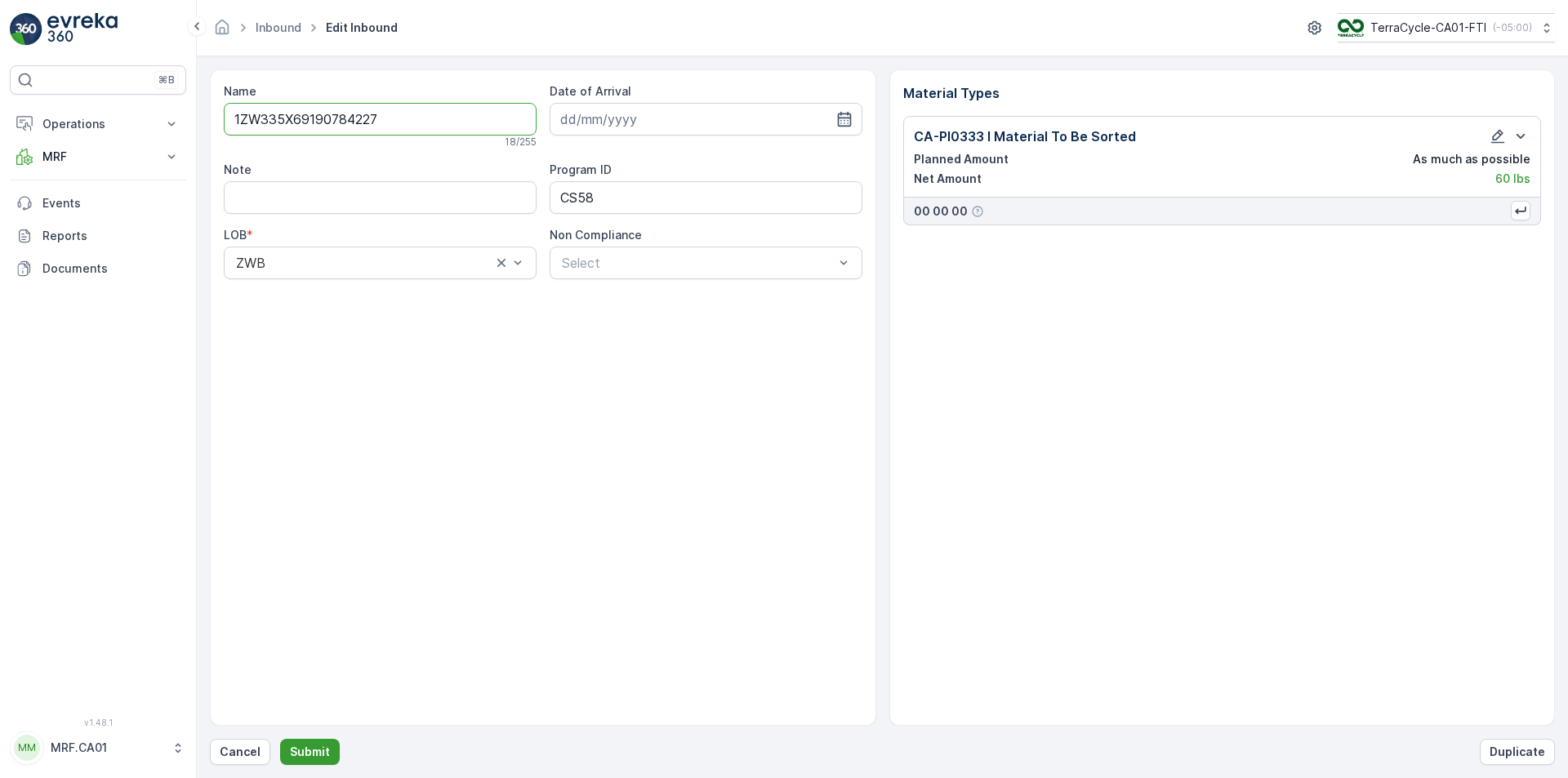
click at [302, 749] on p "Submit" at bounding box center [309, 752] width 40 height 16
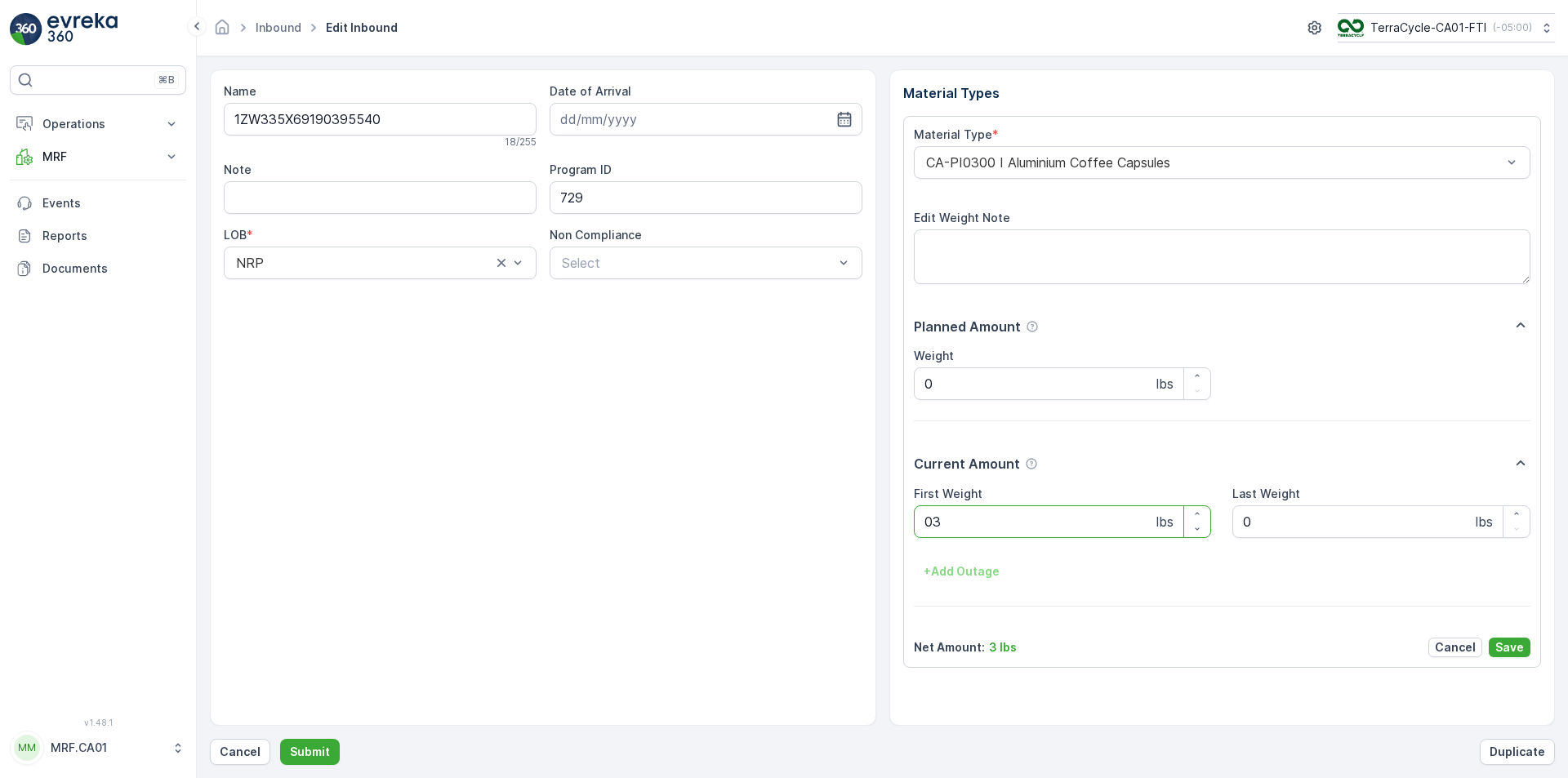
type Weight "038"
click at [280, 739] on button "Submit" at bounding box center [309, 752] width 59 height 26
type Weight "022"
click at [280, 739] on button "Submit" at bounding box center [309, 752] width 59 height 26
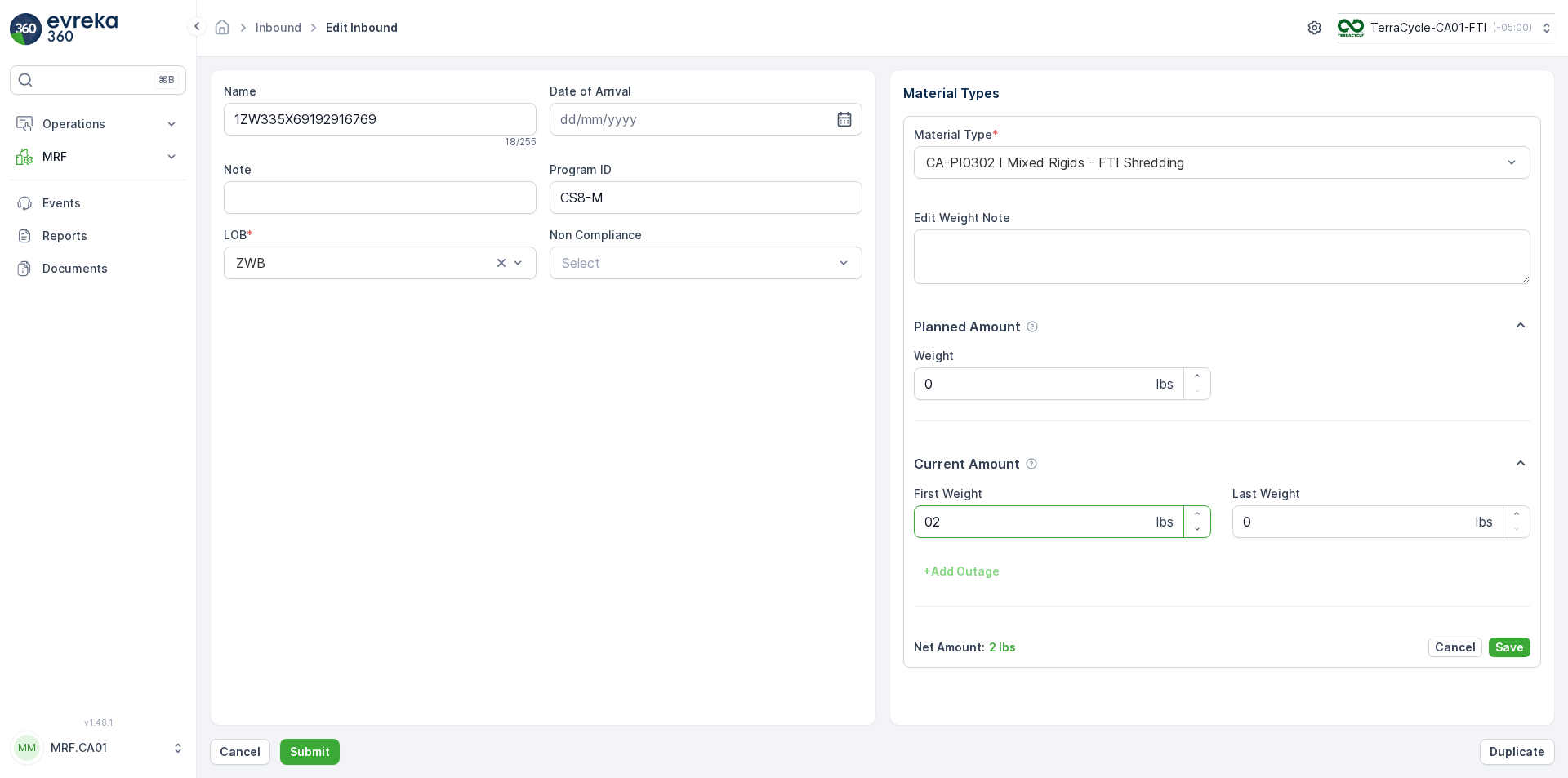
type Weight "028"
click at [280, 739] on button "Submit" at bounding box center [309, 752] width 59 height 26
